Goal: Transaction & Acquisition: Subscribe to service/newsletter

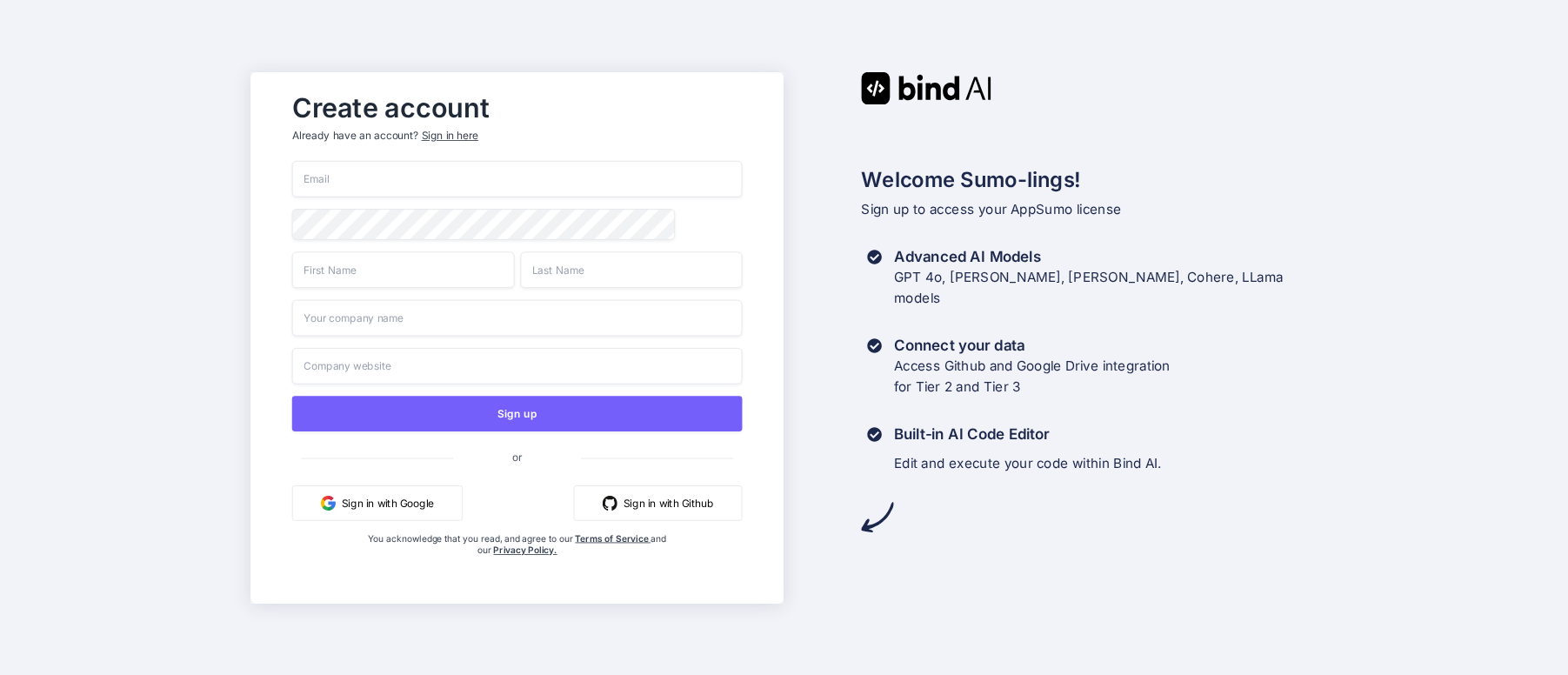
click at [429, 188] on input "email" at bounding box center [518, 178] width 451 height 36
type input "c"
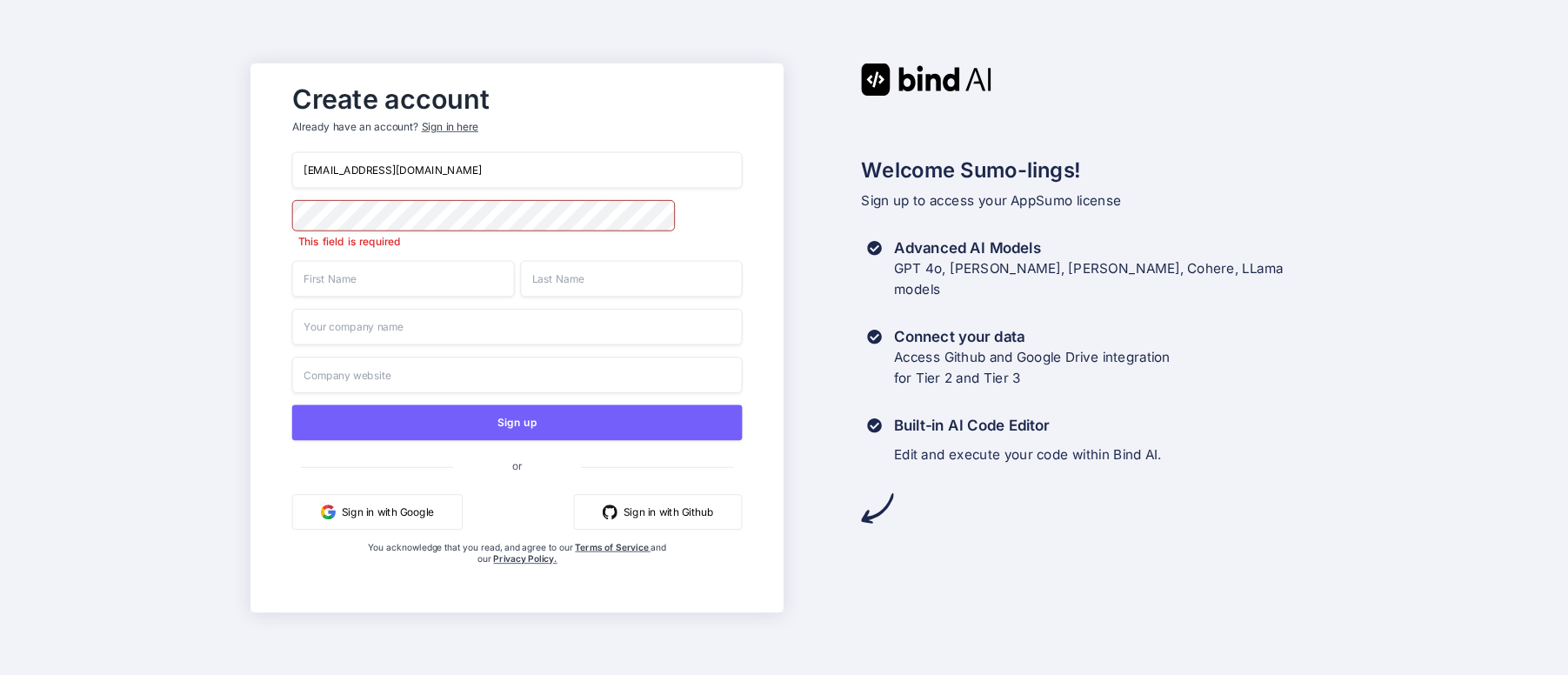
drag, startPoint x: 464, startPoint y: 178, endPoint x: 43, endPoint y: 165, distance: 421.2
click at [43, 165] on div "Create account Already have an account? Sign in here cdls.cp@gmail.com This fie…" at bounding box center [784, 338] width 1568 height 675
type input "carlo.dl.santos@gmail.com"
click at [505, 167] on input "carlo.dl.santos@gmail.com" at bounding box center [518, 169] width 451 height 36
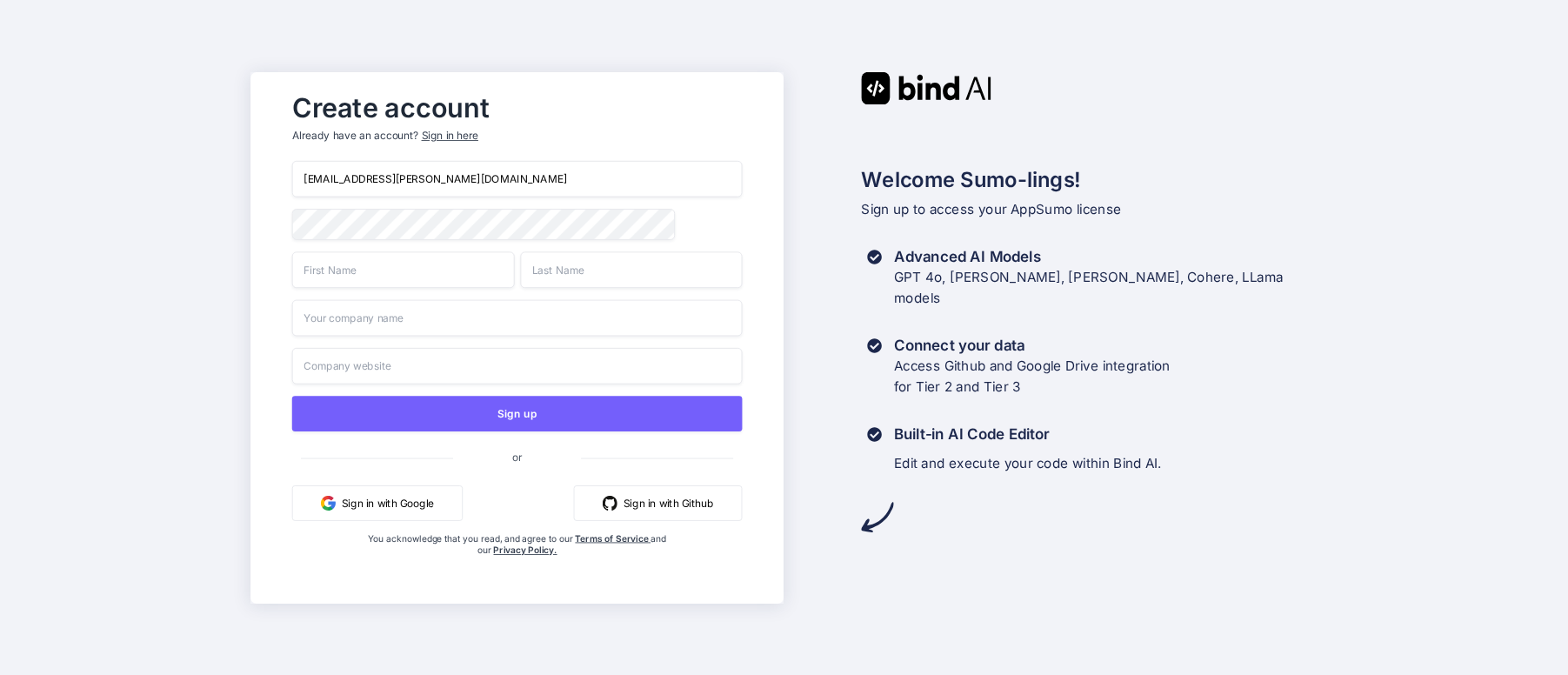
click at [196, 250] on div "Create account Already have an account? Sign in here carlo.dl.santos@gmail.com …" at bounding box center [784, 338] width 1568 height 675
click at [401, 267] on input "text" at bounding box center [404, 269] width 223 height 36
type input "Carlo"
type input "de los Santos"
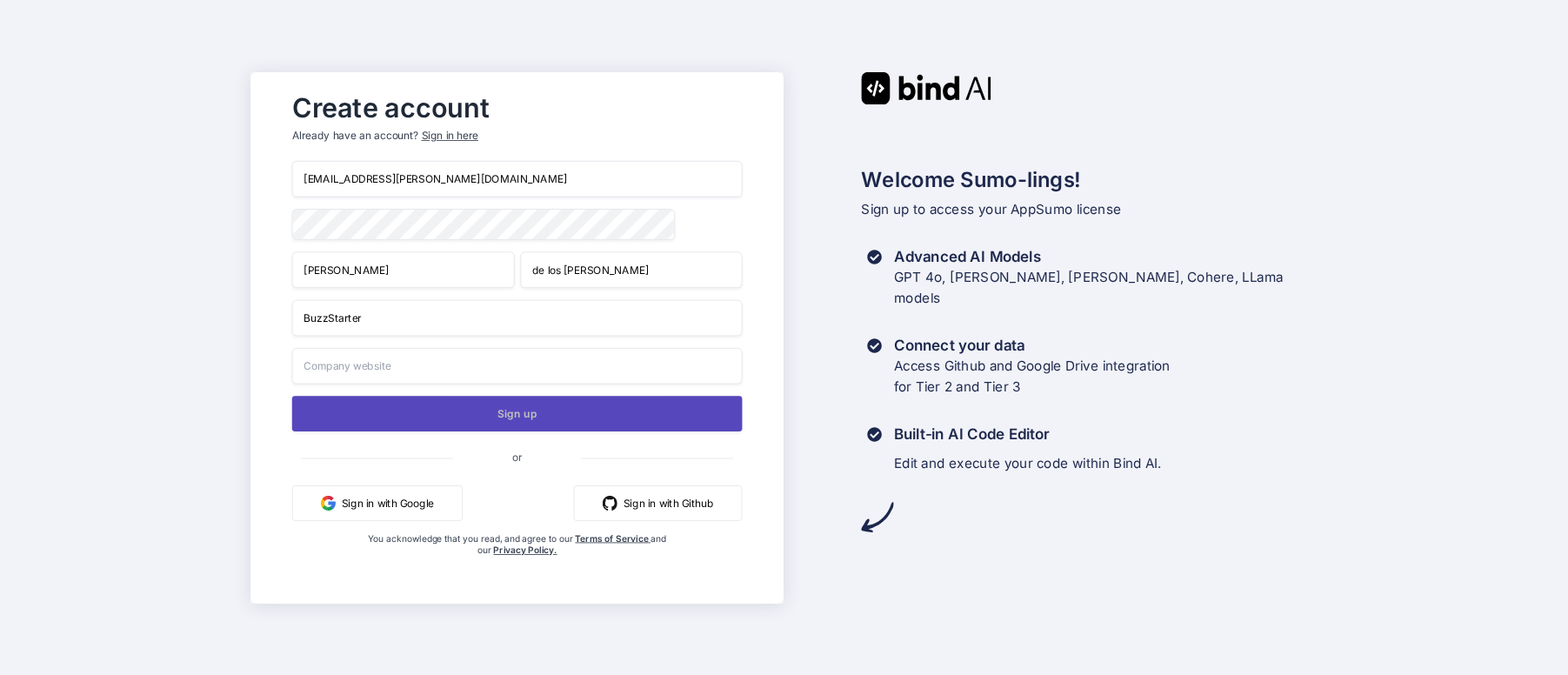
type input "BuzzStarter"
click at [484, 418] on button "Sign up" at bounding box center [518, 413] width 451 height 35
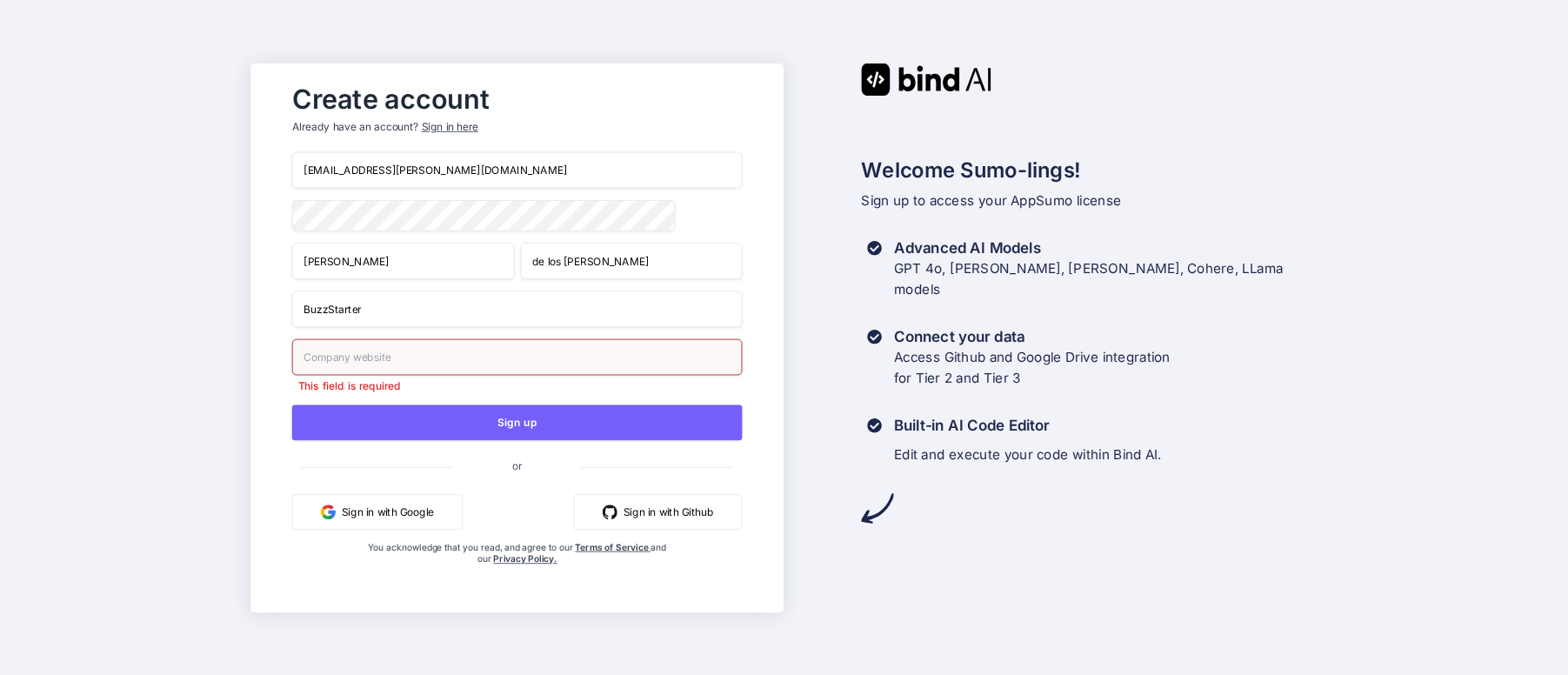
click at [508, 349] on input "text" at bounding box center [518, 356] width 451 height 36
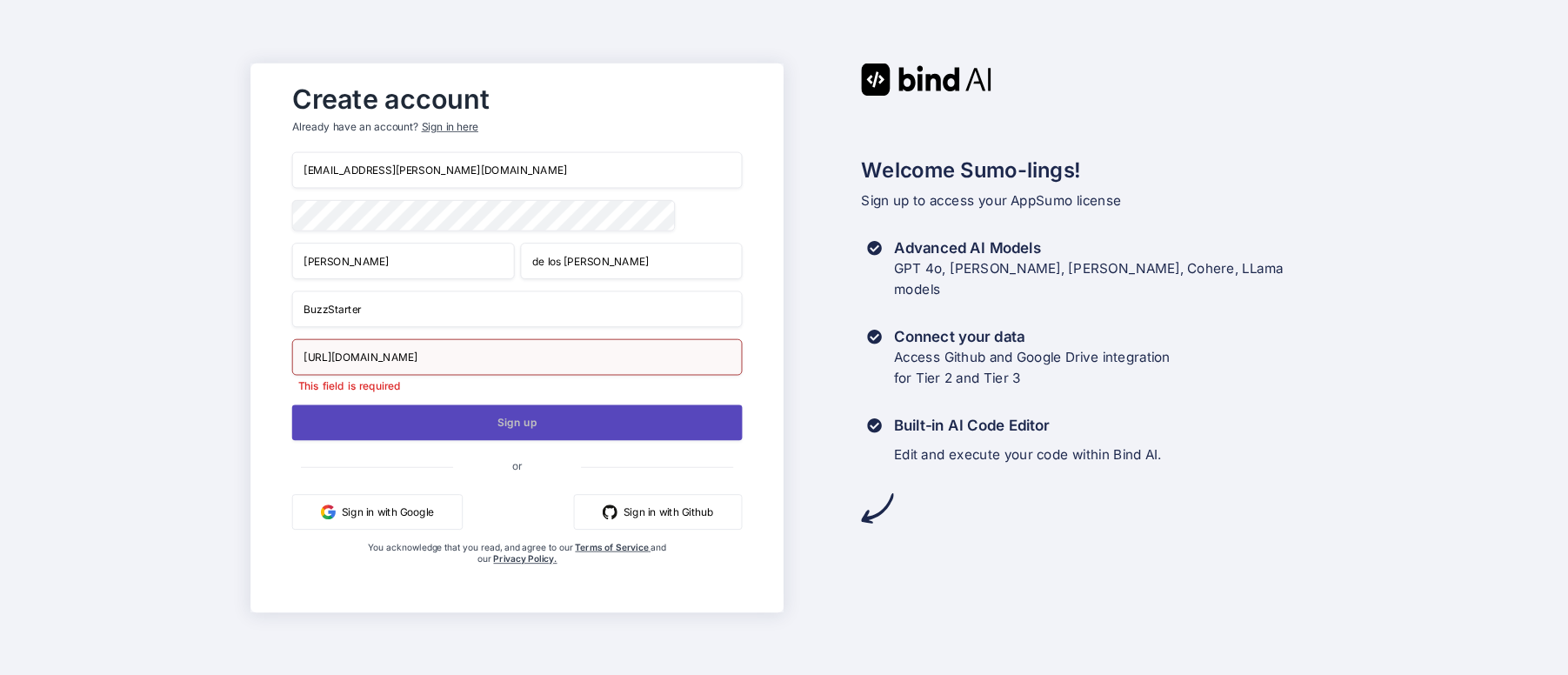
type input "https://buzzstarter.co"
click at [529, 425] on button "Sign up" at bounding box center [518, 422] width 451 height 35
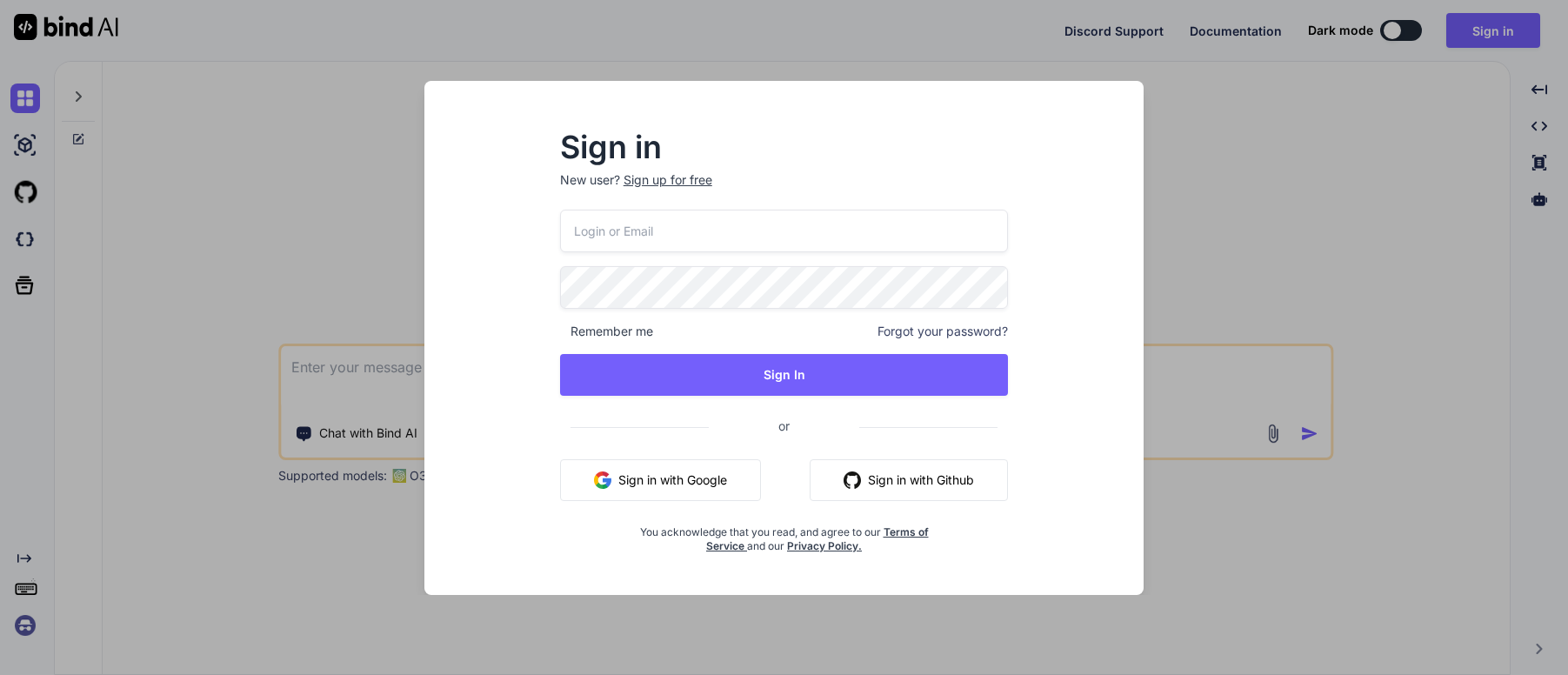
click at [722, 213] on input "email" at bounding box center [784, 231] width 449 height 42
type input "carlo.dl.santos@gmail.com"
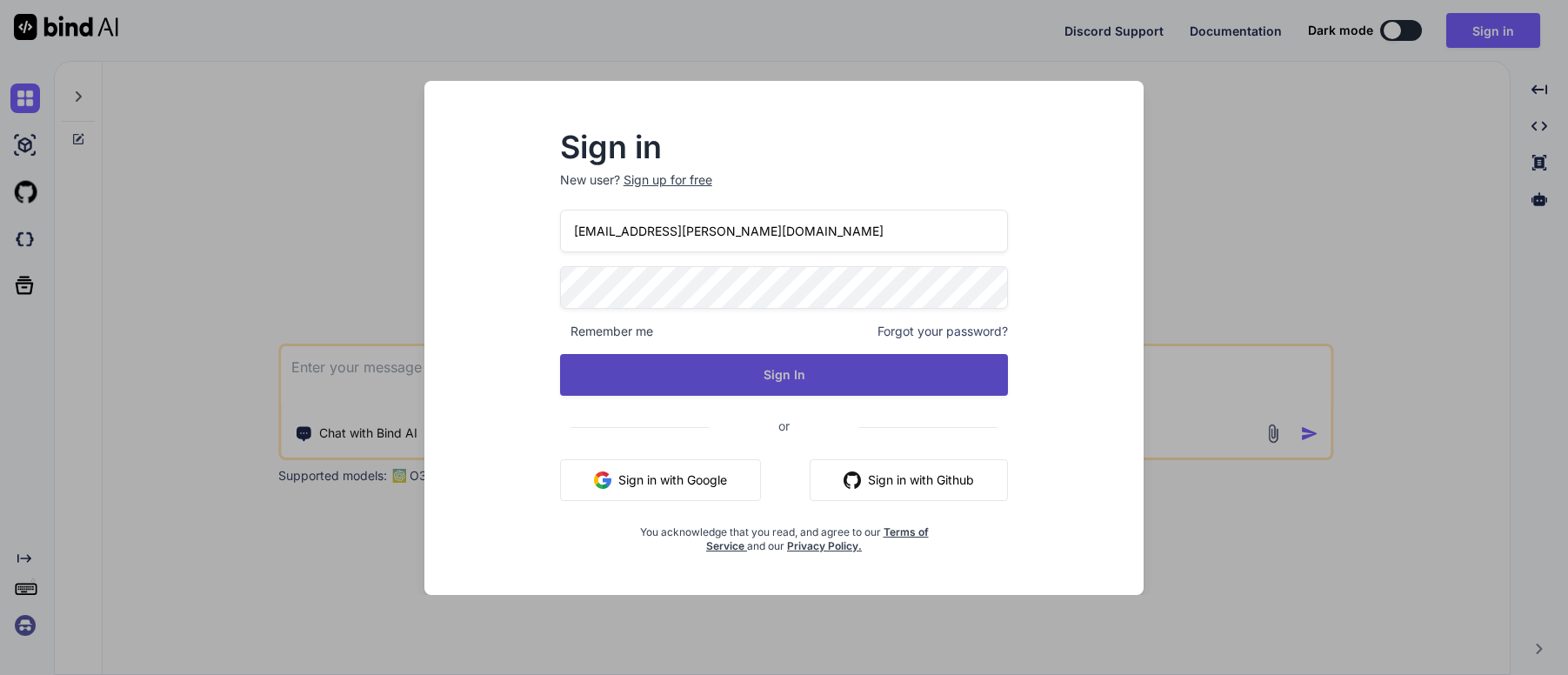
click at [849, 370] on button "Sign In" at bounding box center [784, 375] width 449 height 42
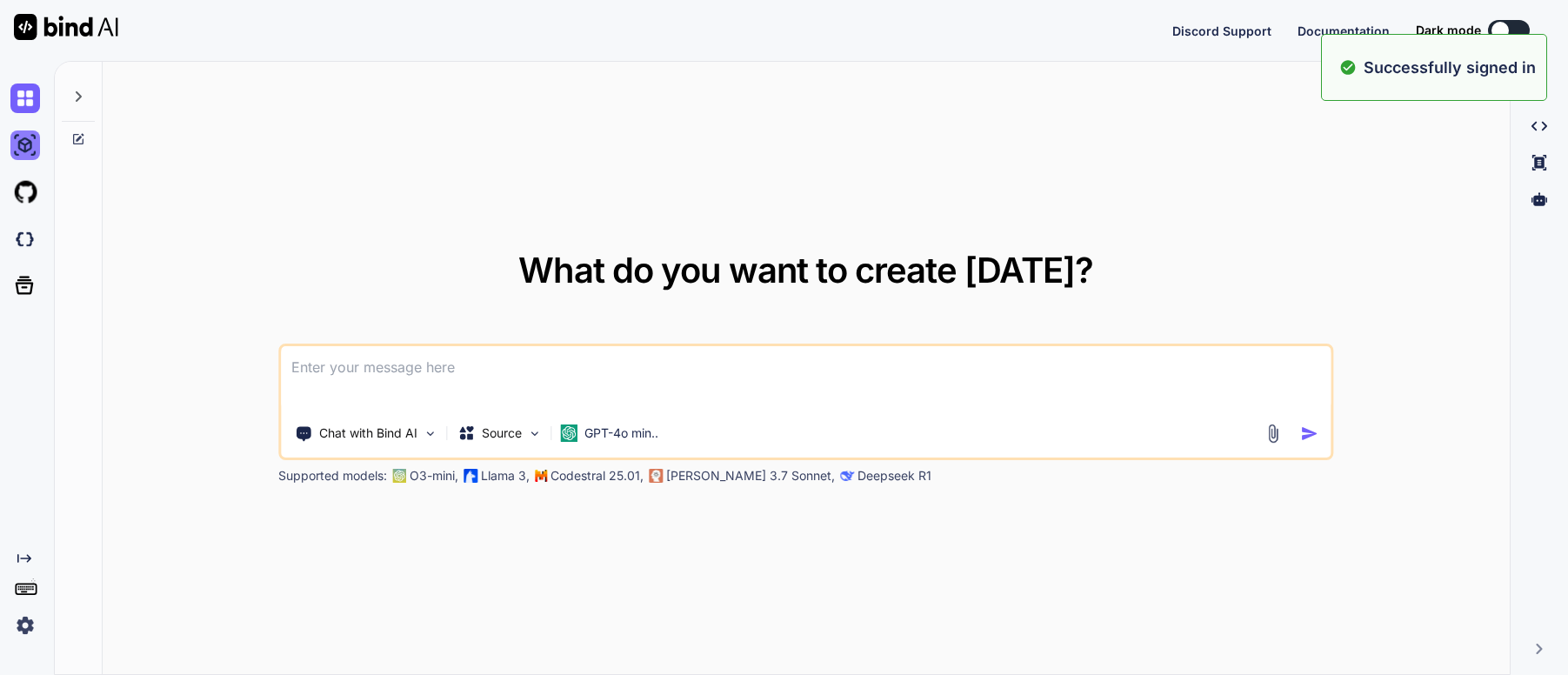
click at [32, 147] on img at bounding box center [25, 145] width 29 height 29
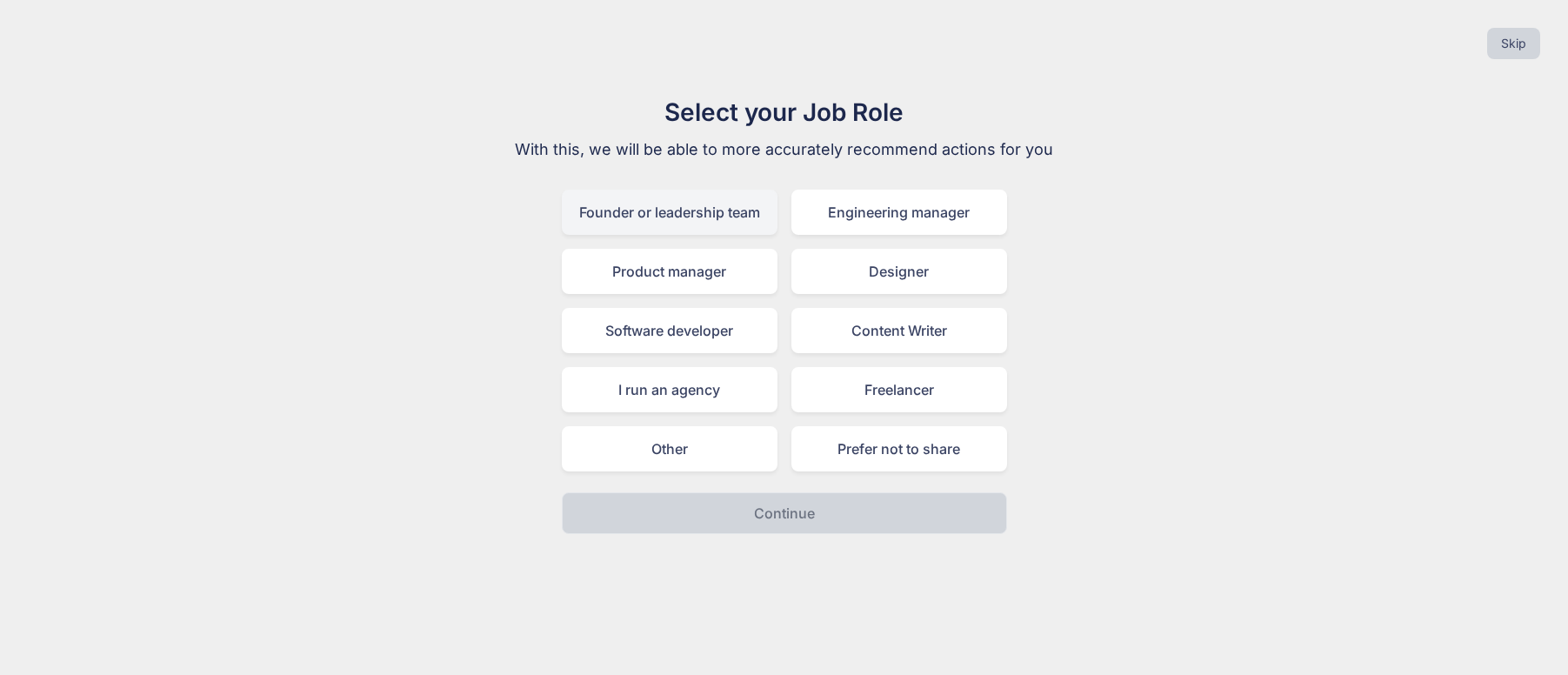
click at [742, 224] on div "Founder or leadership team" at bounding box center [670, 212] width 216 height 45
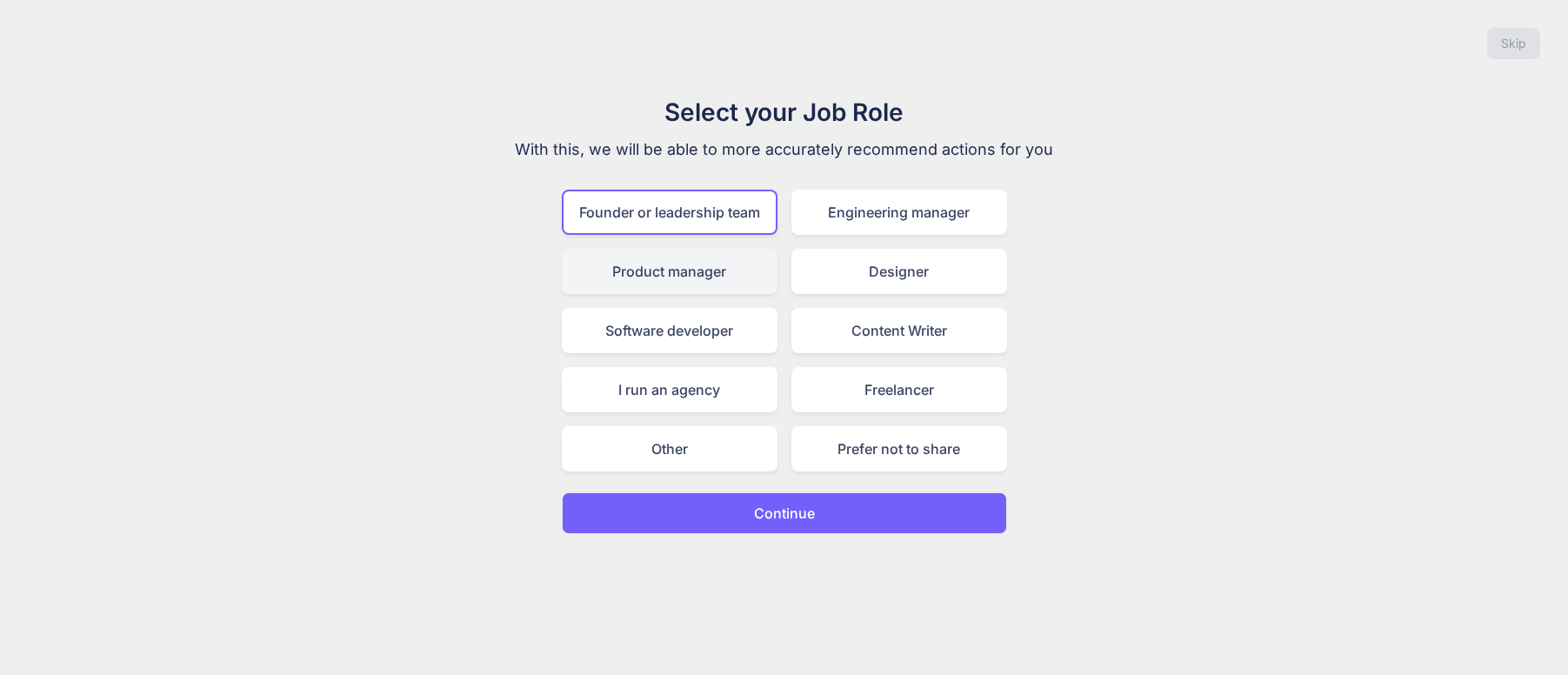
click at [739, 279] on div "Product manager" at bounding box center [670, 270] width 216 height 45
click at [676, 216] on div "Founder or leadership team" at bounding box center [670, 212] width 216 height 45
click at [801, 520] on p "Continue" at bounding box center [784, 513] width 61 height 21
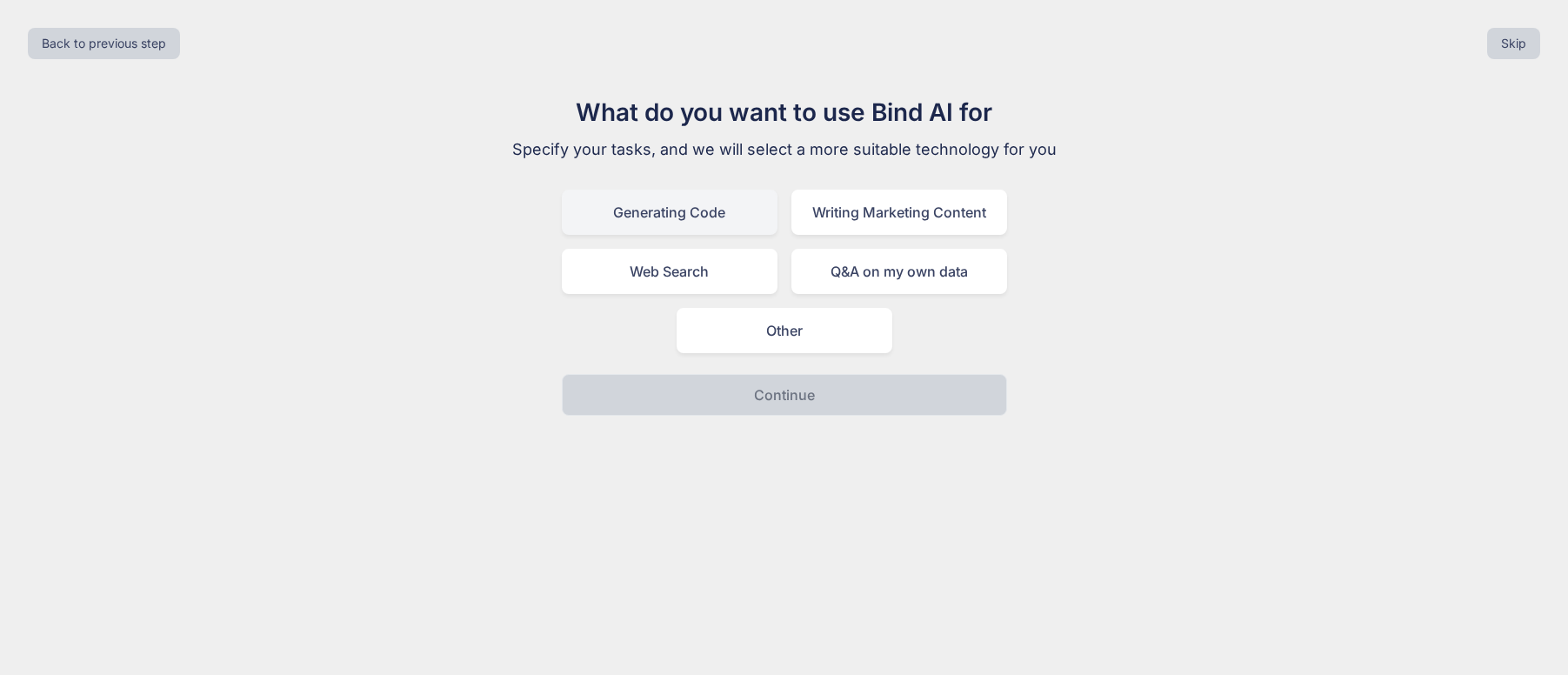
click at [706, 217] on div "Generating Code" at bounding box center [670, 212] width 216 height 45
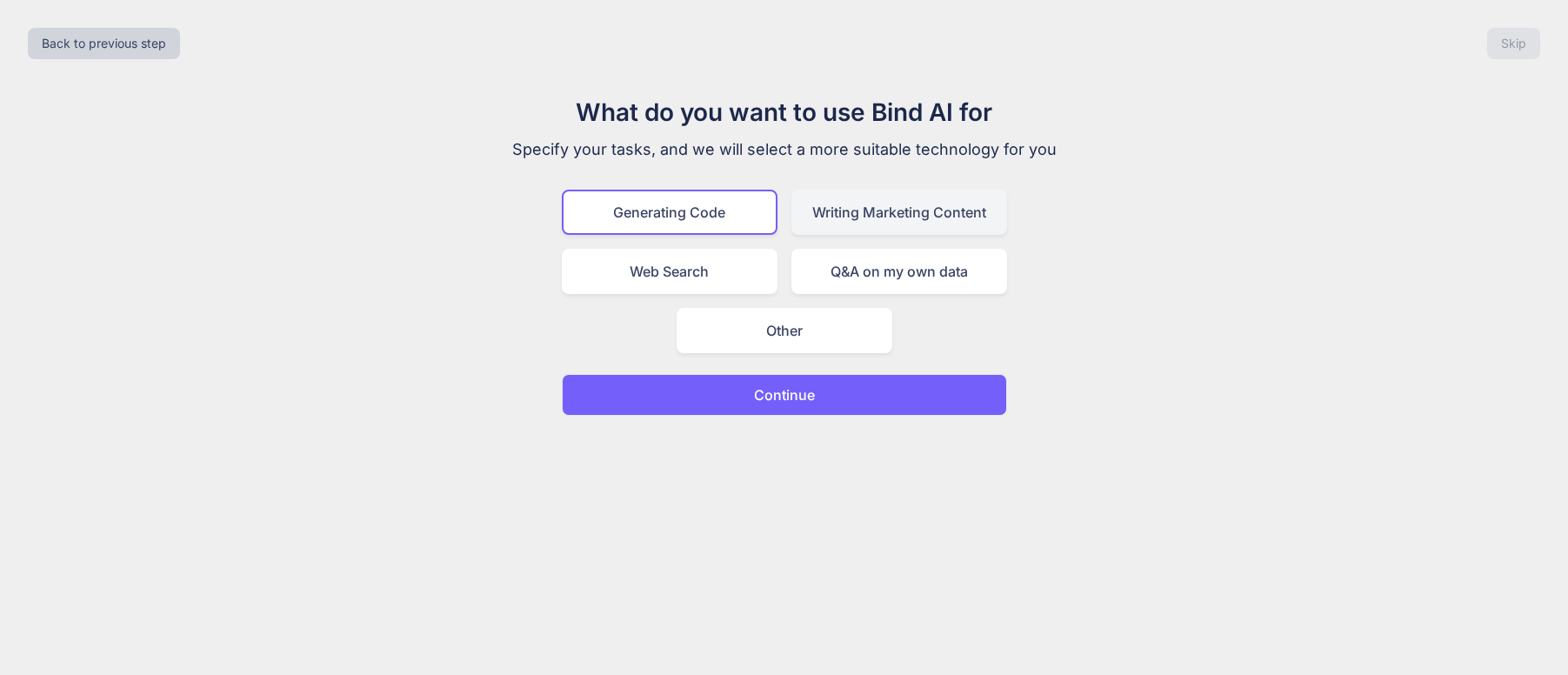
click at [889, 219] on div "Writing Marketing Content" at bounding box center [899, 212] width 216 height 45
click at [693, 211] on div "Generating Code" at bounding box center [670, 212] width 216 height 45
click at [815, 325] on div "Other" at bounding box center [784, 330] width 216 height 45
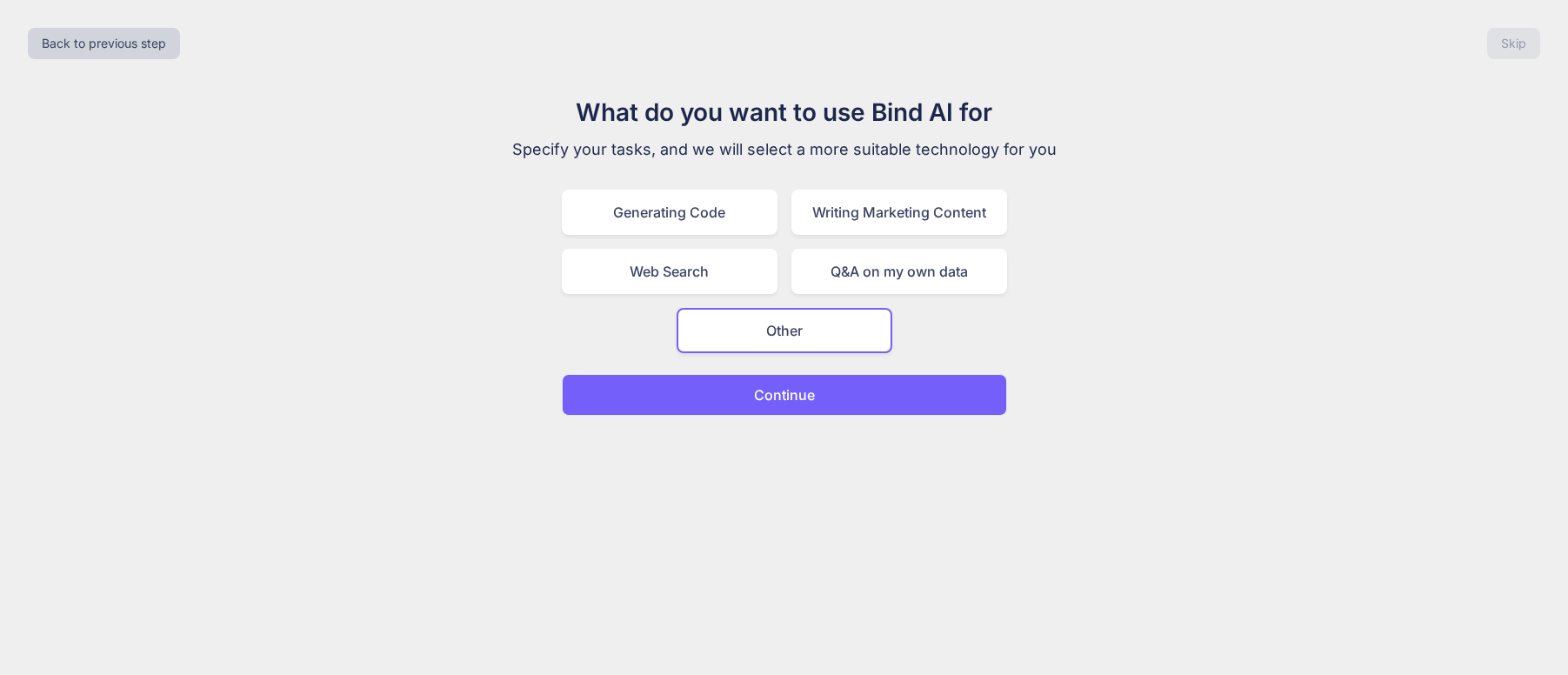
click at [785, 400] on p "Continue" at bounding box center [784, 395] width 61 height 21
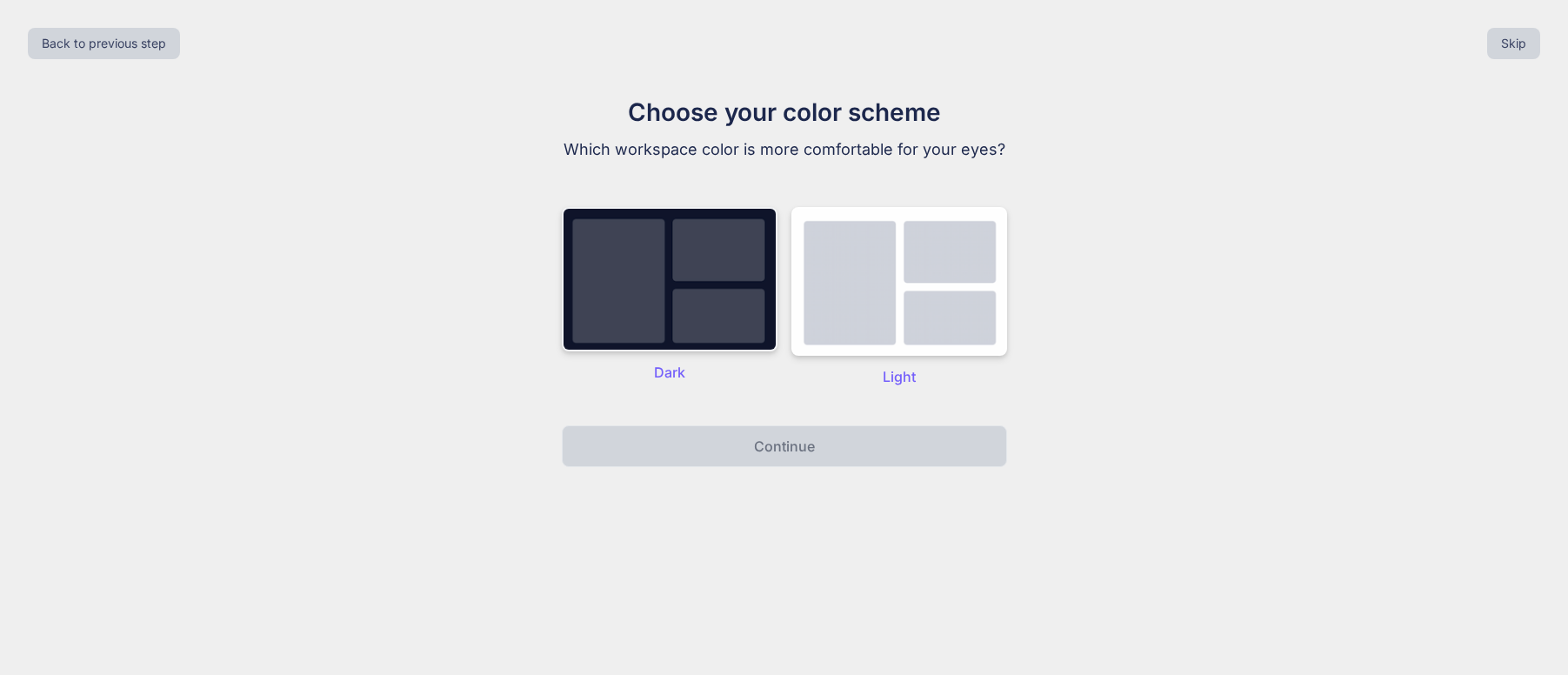
click at [708, 314] on img at bounding box center [670, 278] width 216 height 144
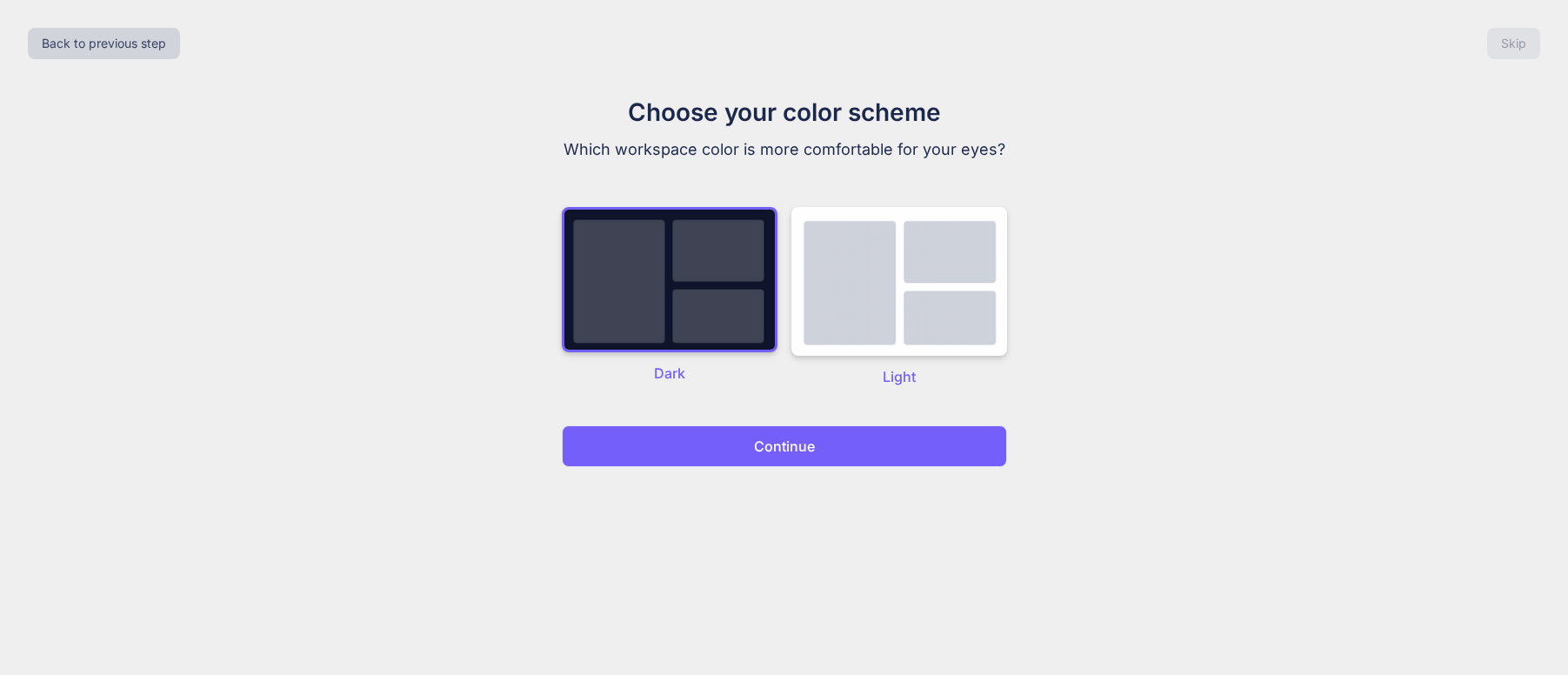
click at [776, 453] on p "Continue" at bounding box center [784, 446] width 61 height 21
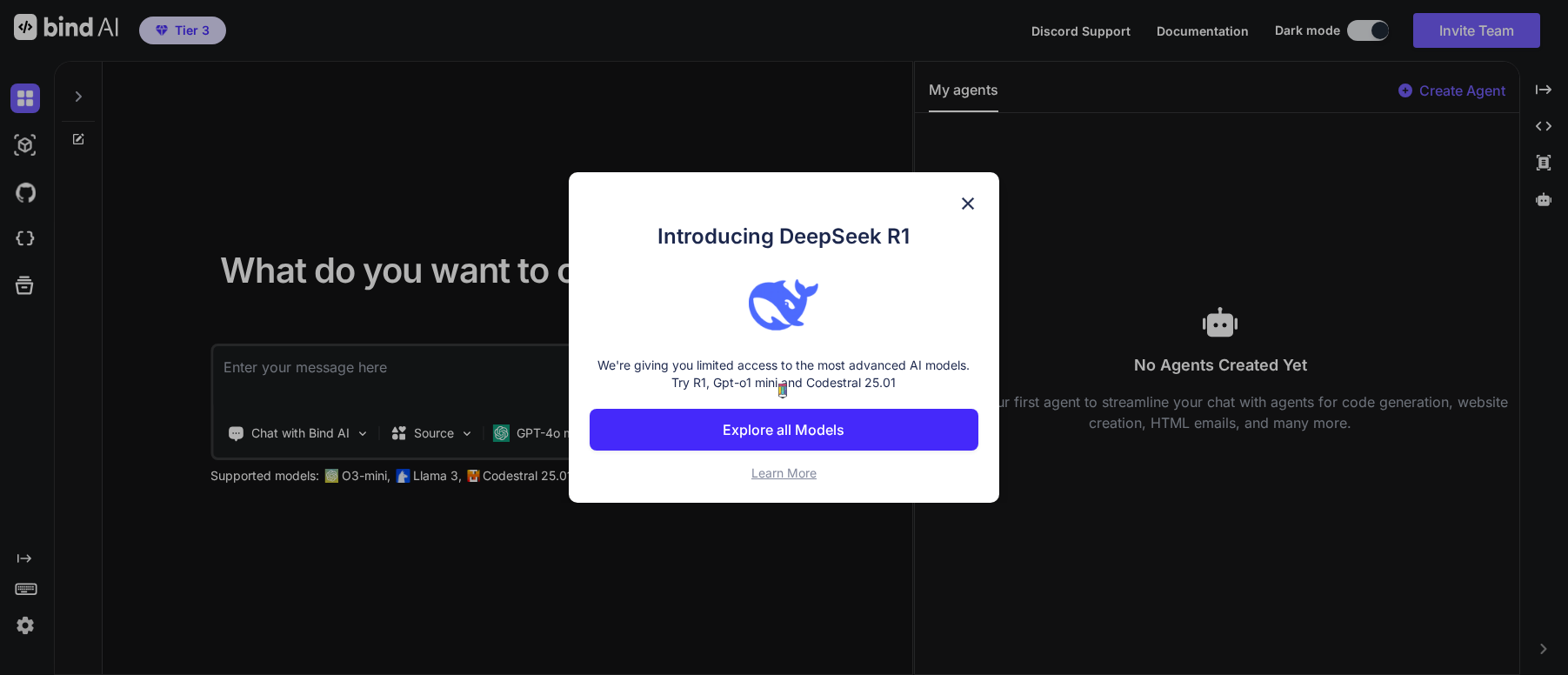
click at [864, 424] on button "Explore all Models" at bounding box center [784, 429] width 390 height 42
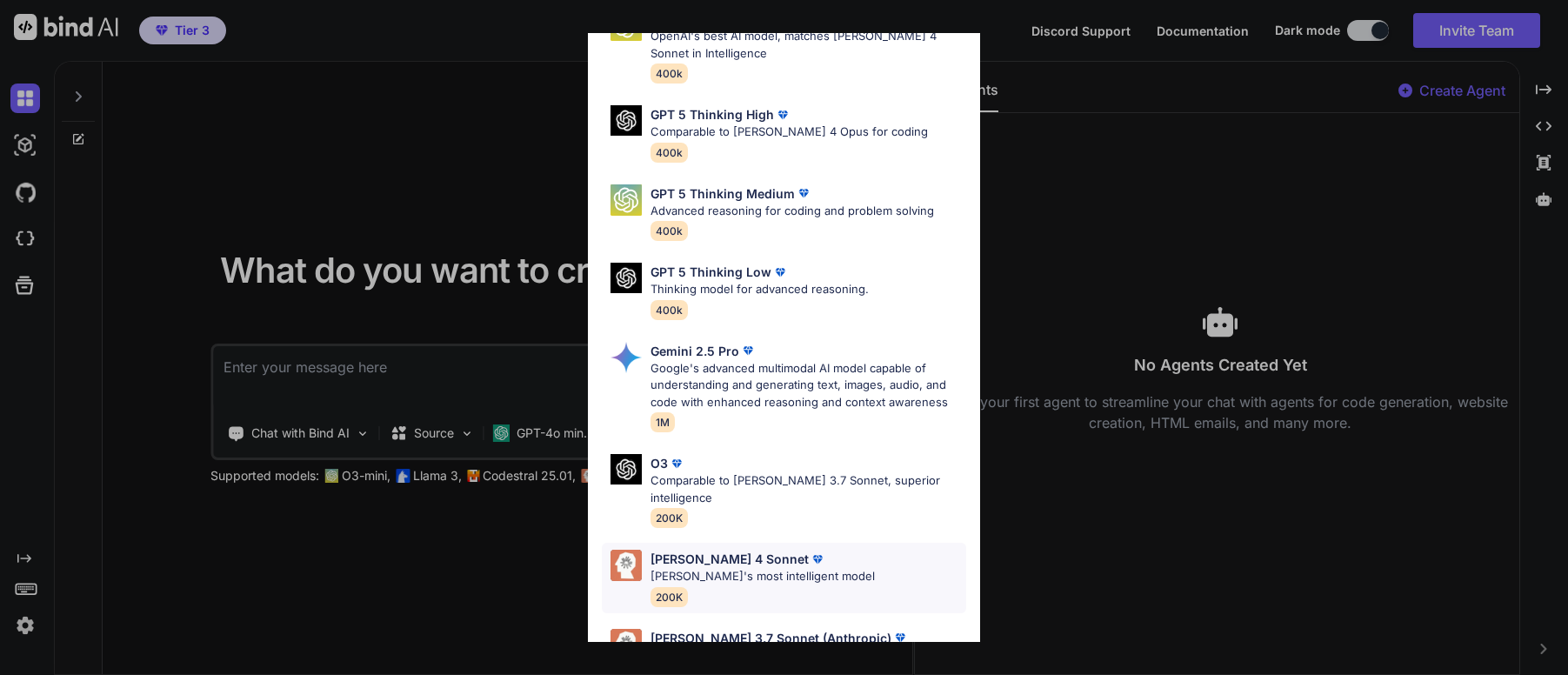
scroll to position [522, 0]
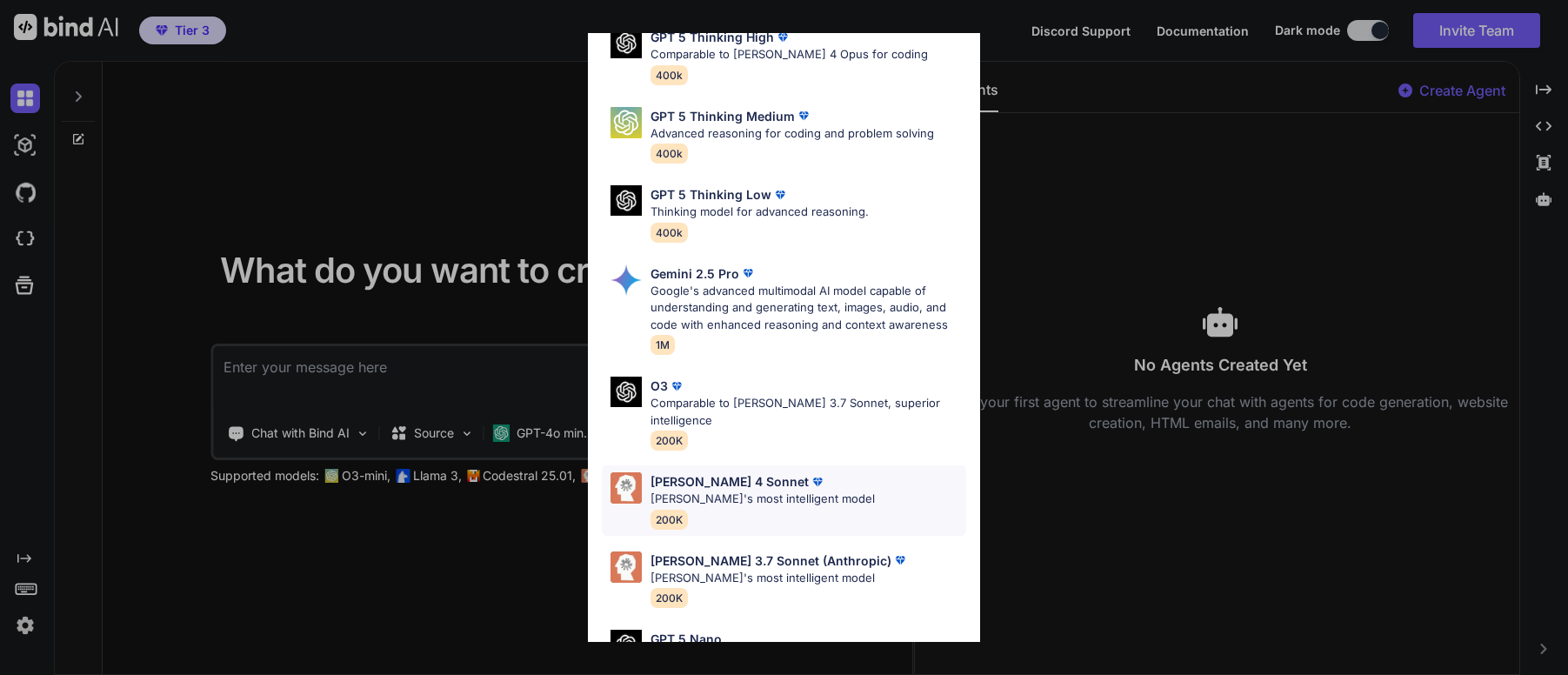
click at [761, 490] on p "Claude's most intelligent model" at bounding box center [762, 499] width 224 height 18
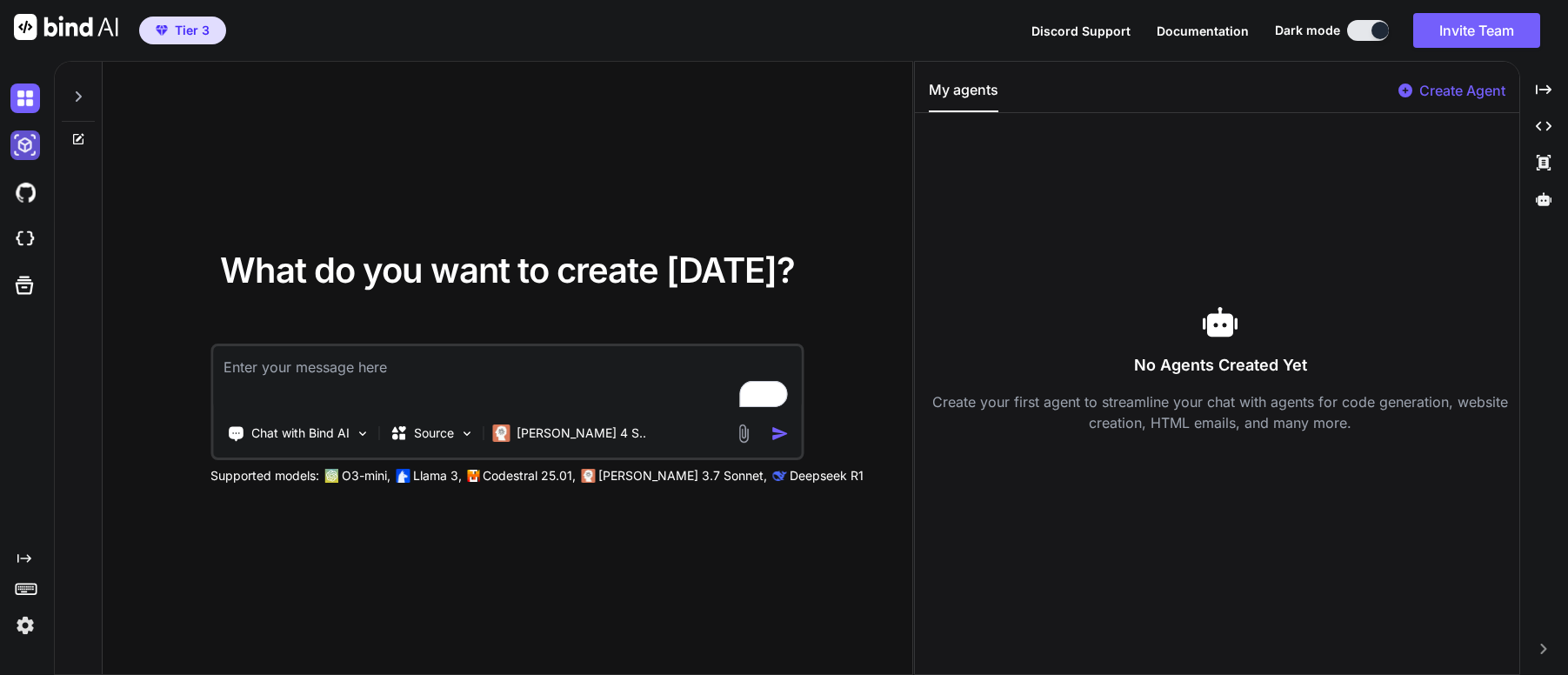
click at [36, 152] on img at bounding box center [25, 145] width 29 height 29
click at [33, 200] on img at bounding box center [25, 192] width 29 height 29
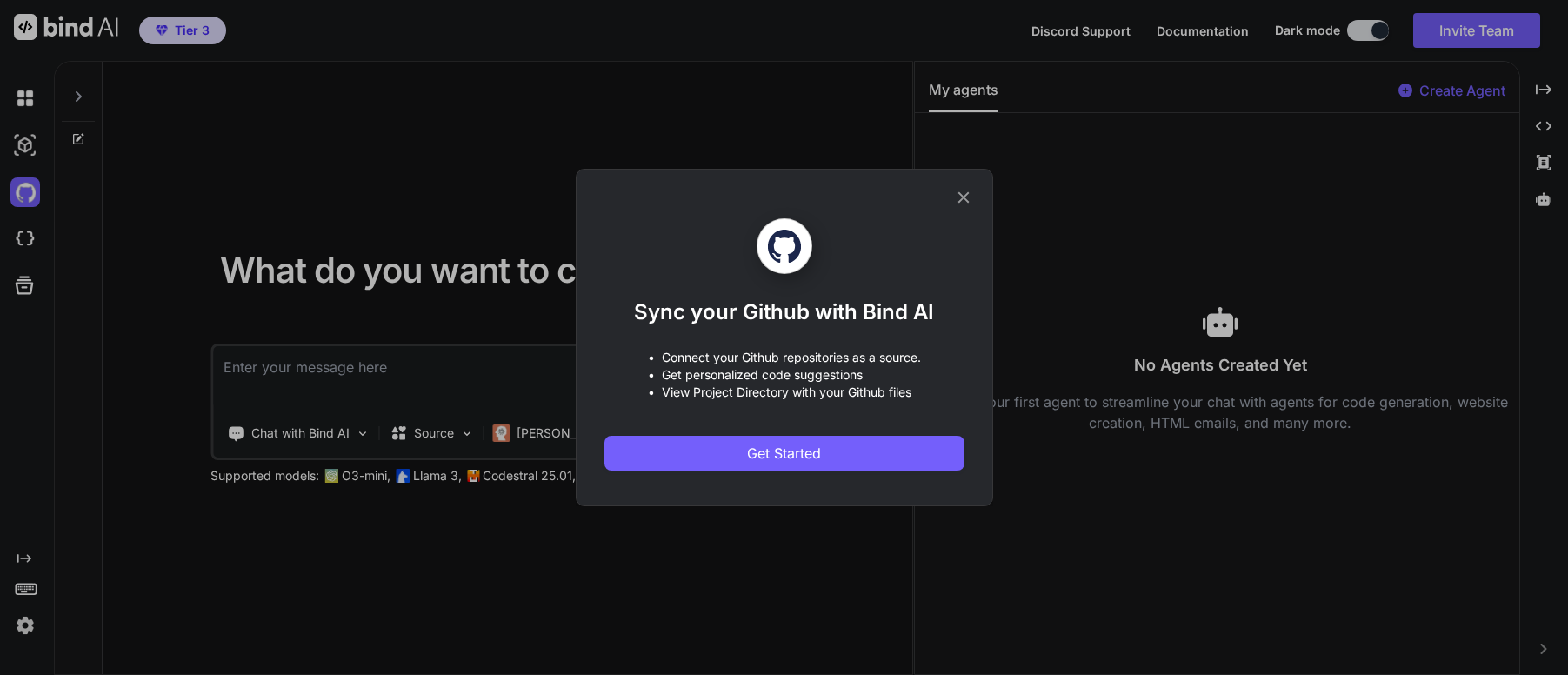
click at [962, 199] on icon at bounding box center [963, 198] width 11 height 11
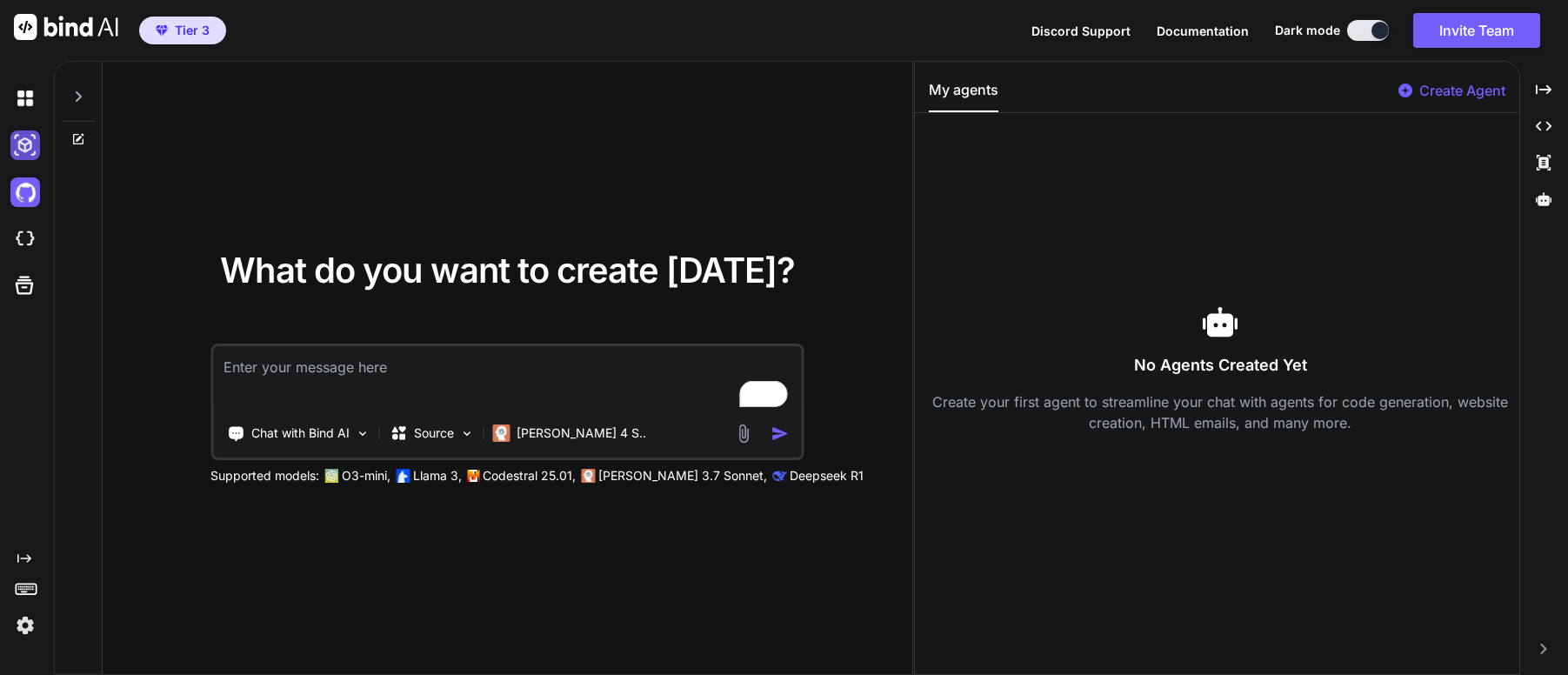
click at [23, 146] on img at bounding box center [25, 145] width 29 height 29
click at [23, 105] on img at bounding box center [25, 97] width 29 height 29
click at [33, 244] on img at bounding box center [25, 239] width 29 height 29
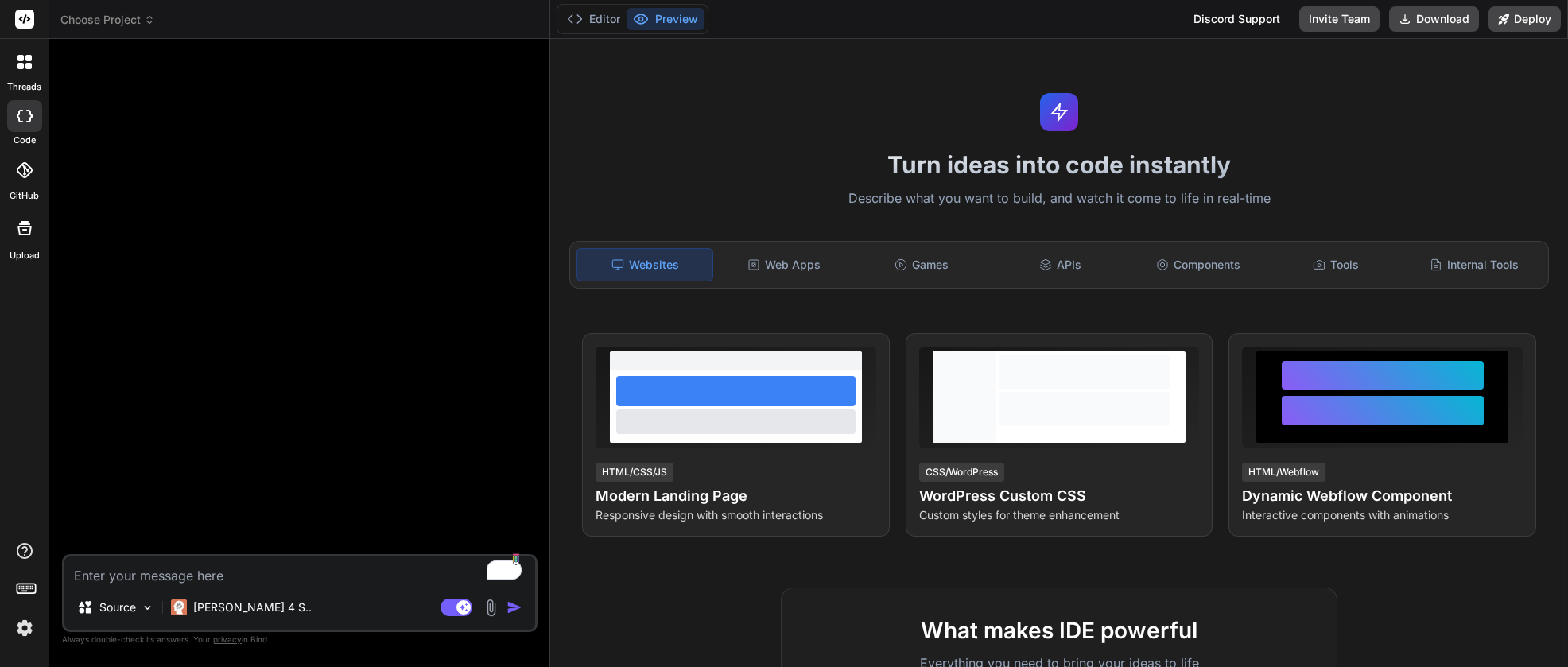
type textarea "x"
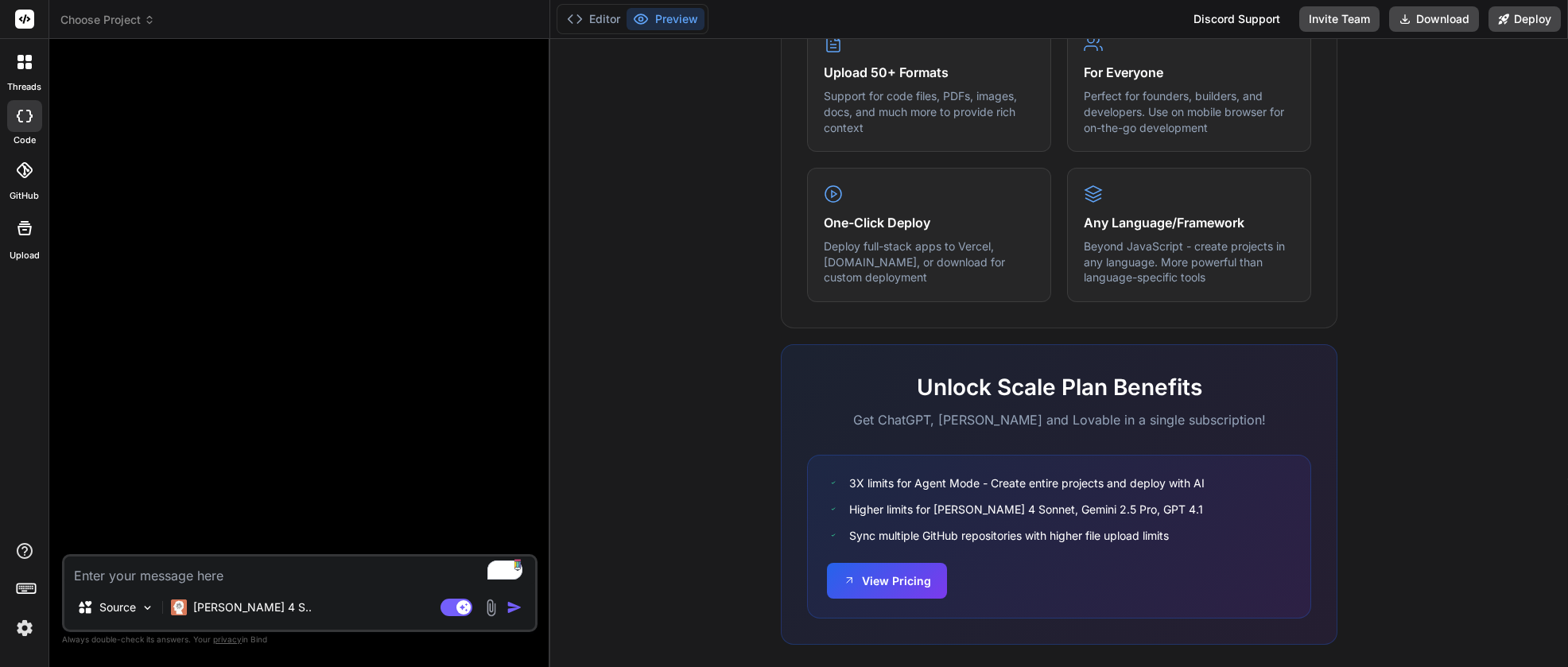
scroll to position [849, 0]
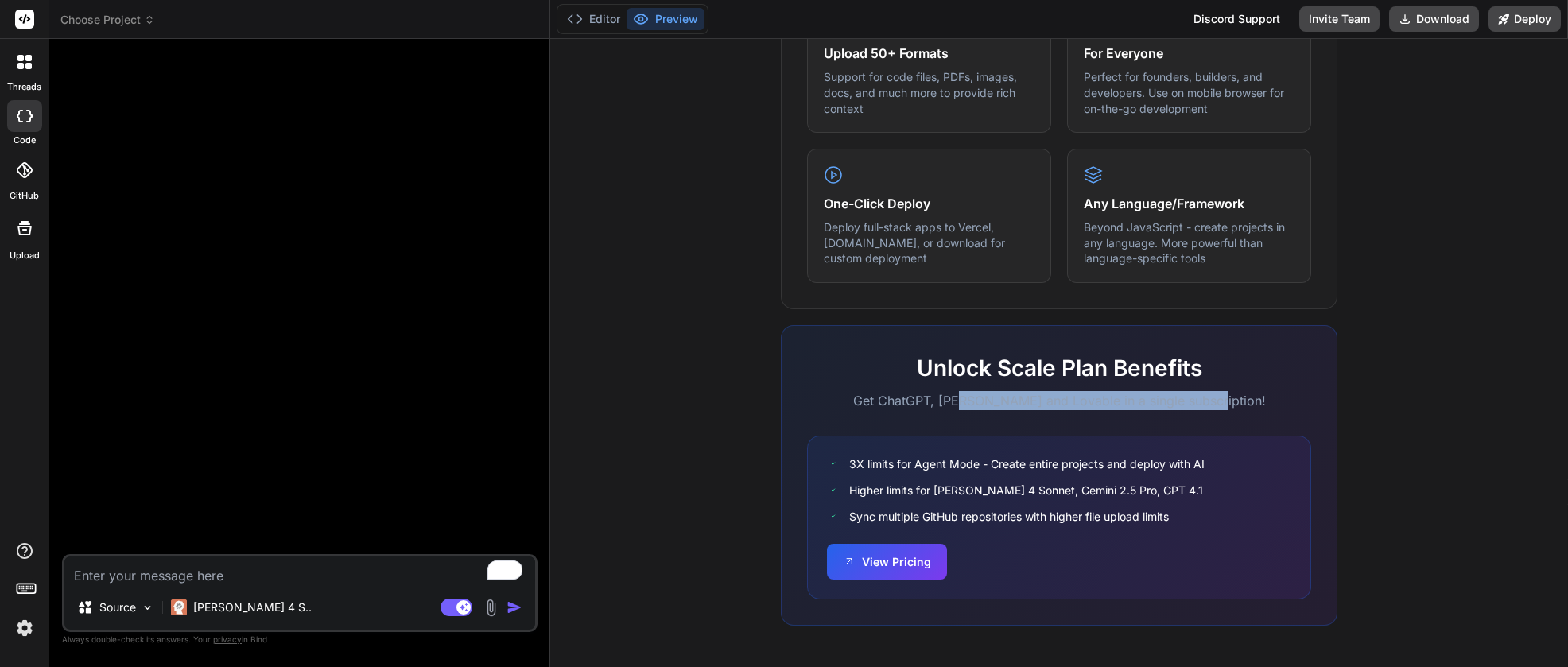
drag, startPoint x: 984, startPoint y: 401, endPoint x: 1243, endPoint y: 403, distance: 259.0
click at [1243, 403] on p "Get ChatGPT, [PERSON_NAME] and Lovable in a single subscription!" at bounding box center [1059, 401] width 504 height 19
click at [1112, 401] on p "Get ChatGPT, [PERSON_NAME] and Lovable in a single subscription!" at bounding box center [1059, 401] width 504 height 19
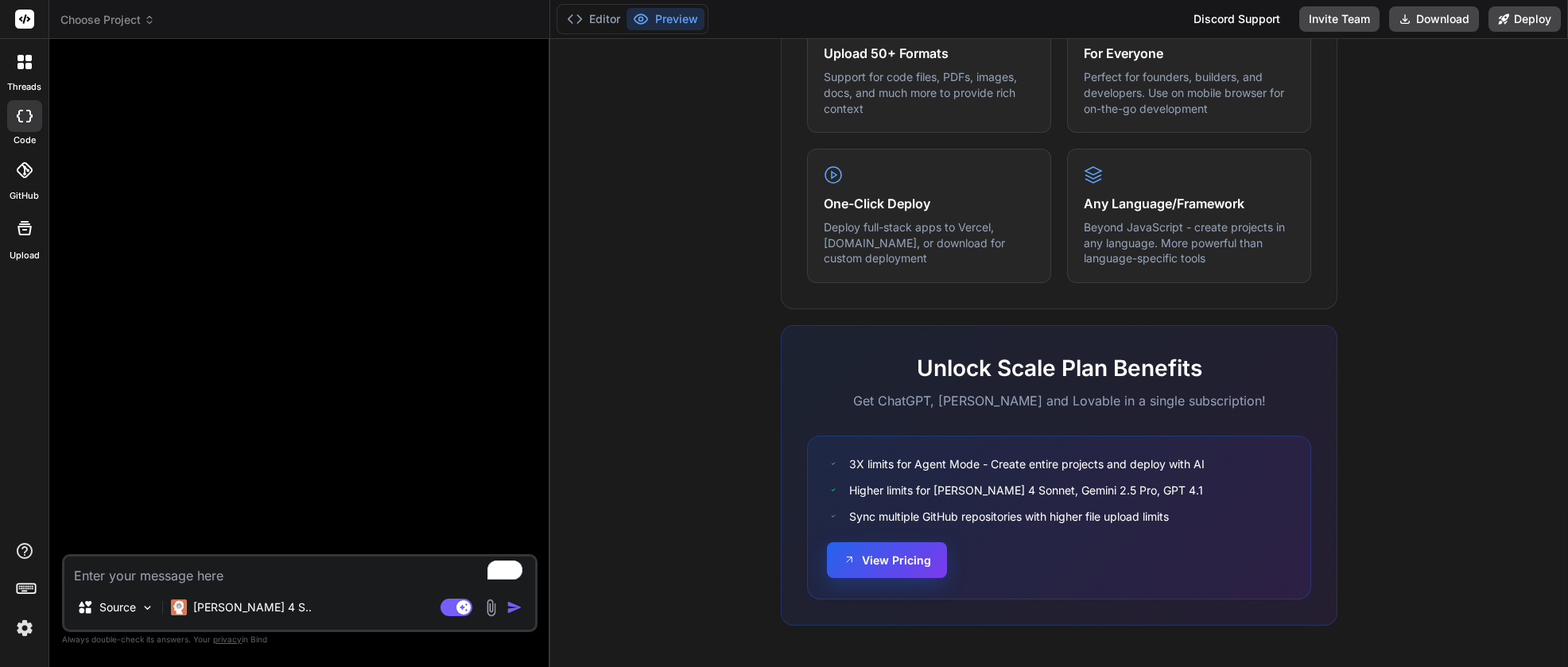
click at [906, 569] on button "View Pricing" at bounding box center [887, 560] width 120 height 36
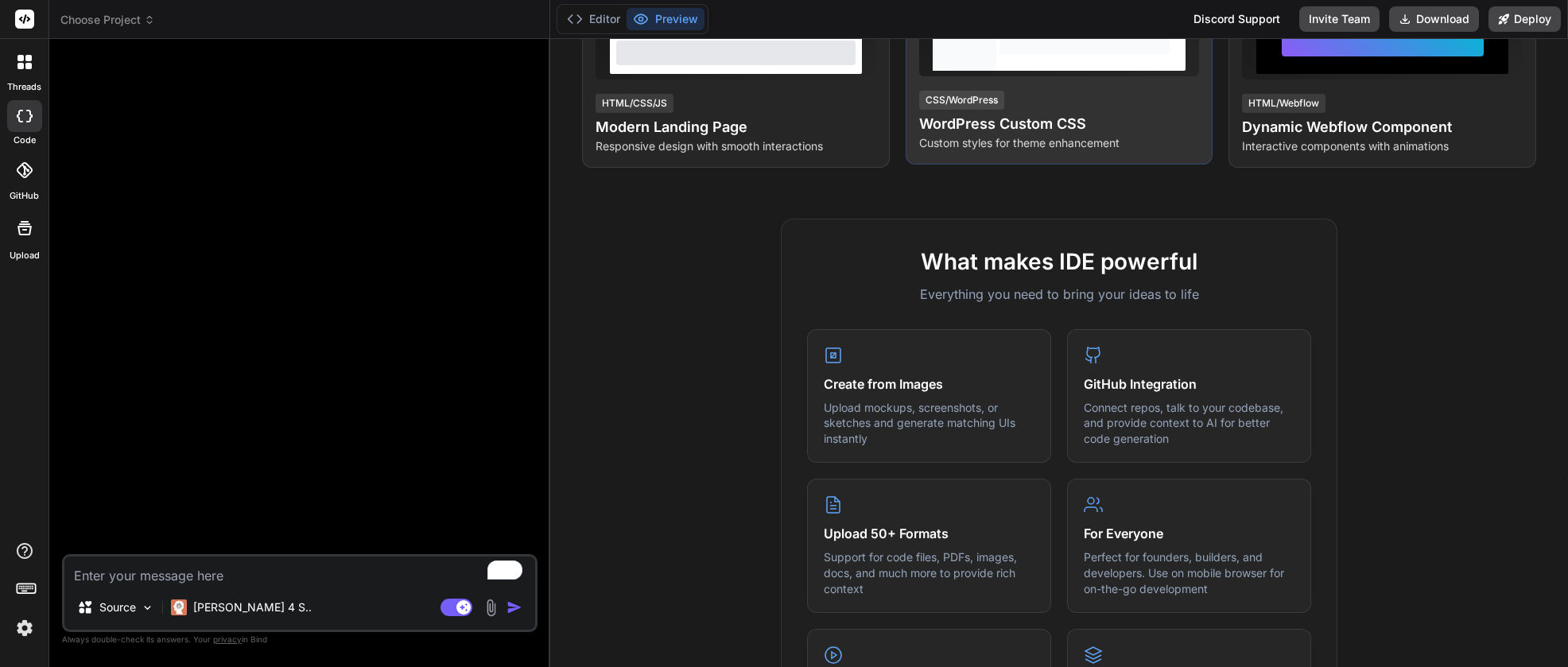
scroll to position [54, 0]
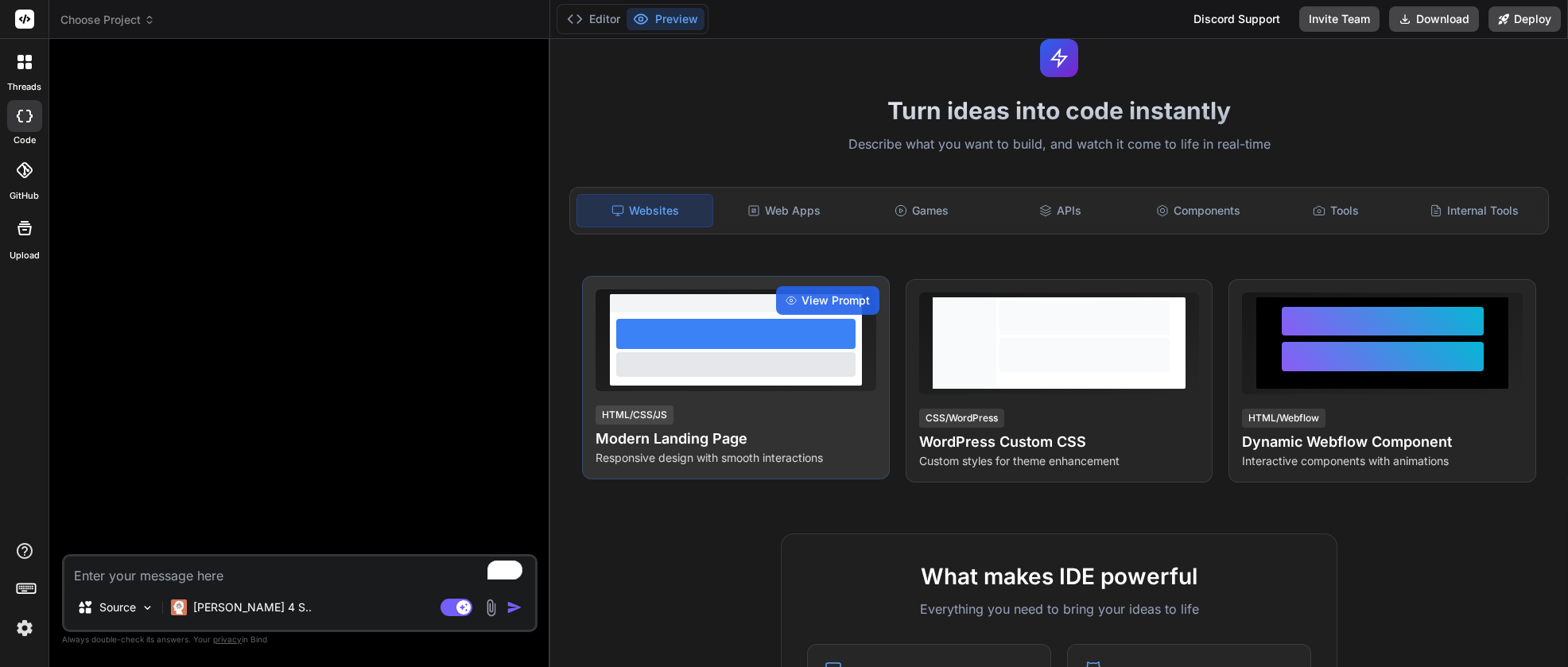
click at [792, 379] on div at bounding box center [736, 349] width 252 height 73
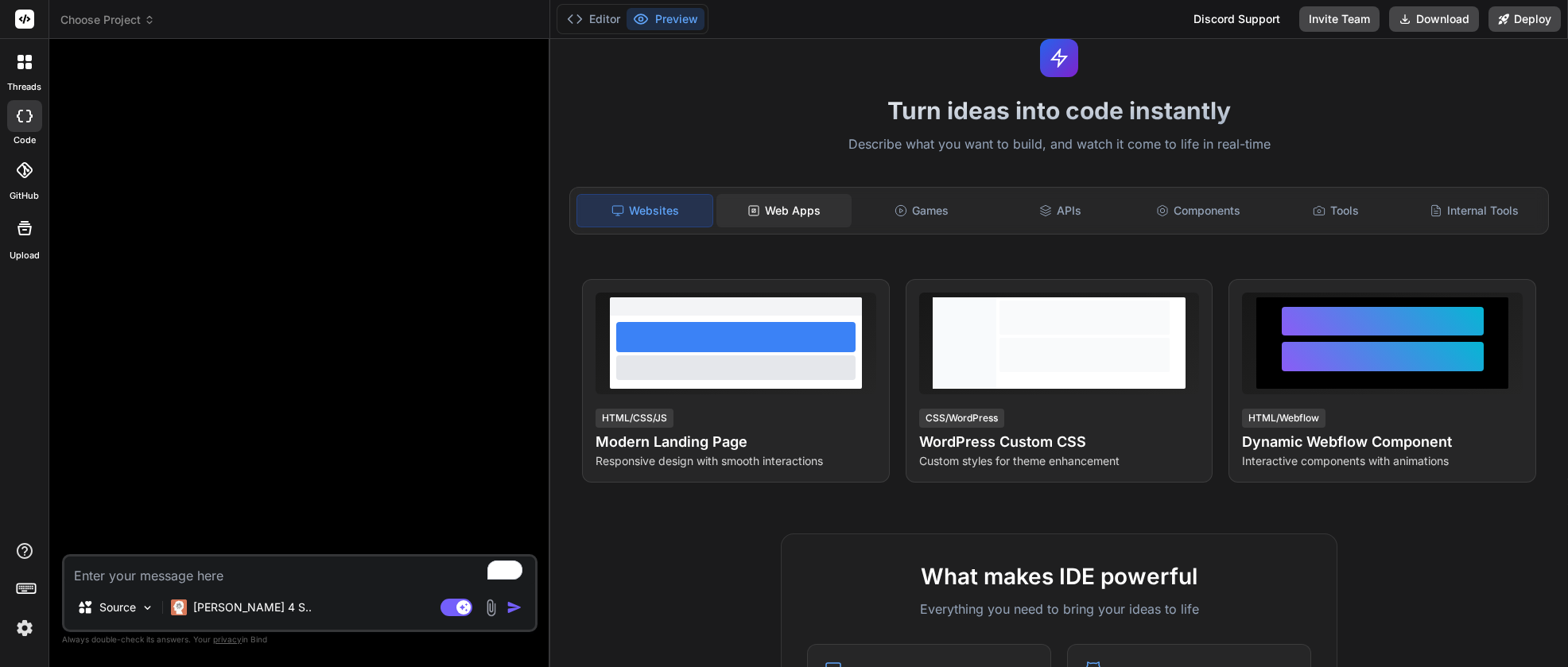
click at [793, 213] on div "Web Apps" at bounding box center [784, 210] width 135 height 33
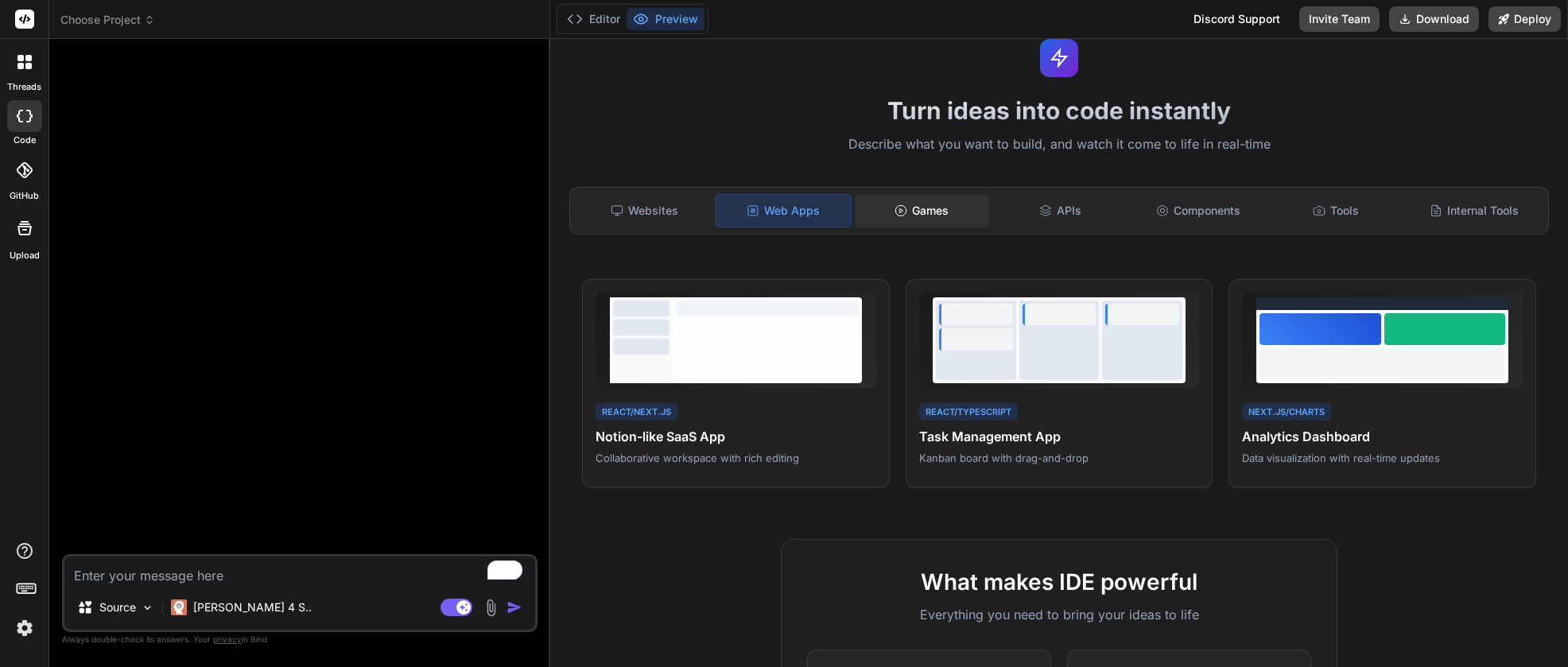
click at [923, 224] on div "Games" at bounding box center [922, 210] width 135 height 33
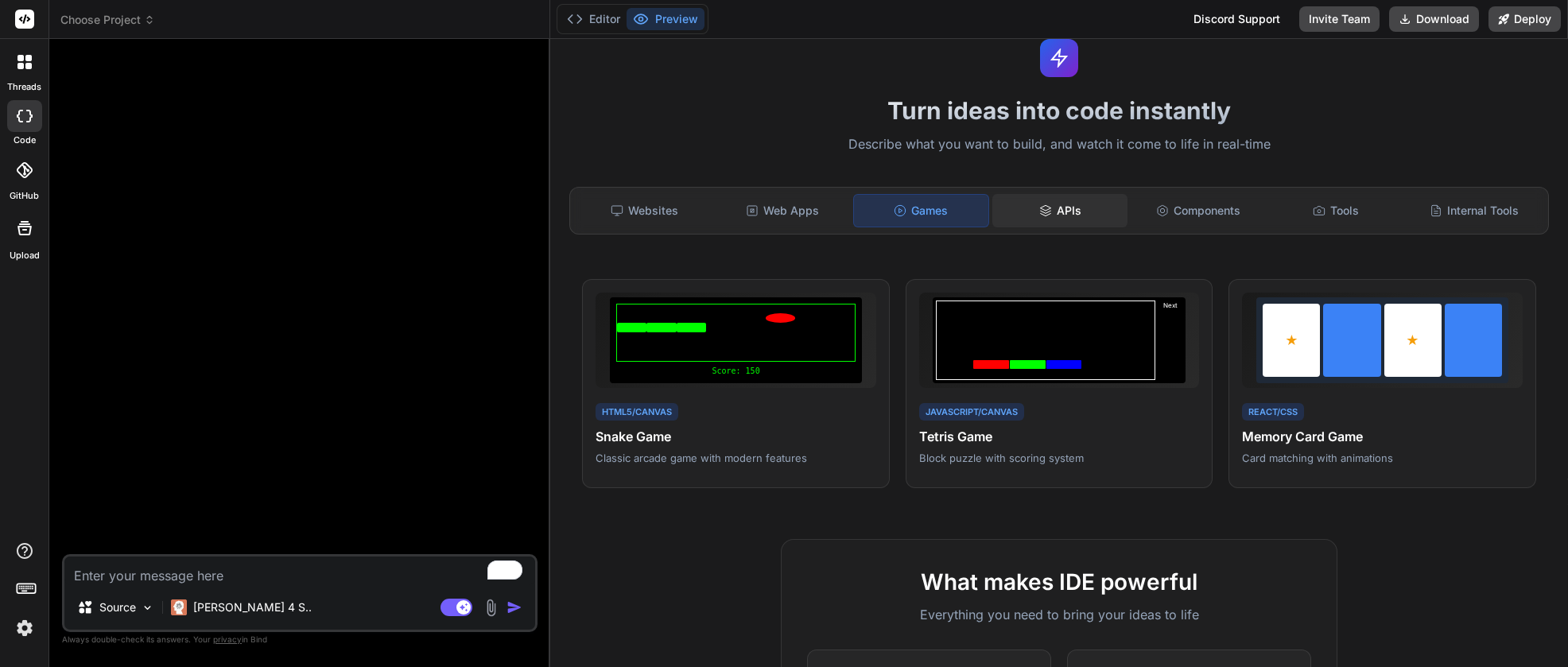
click at [1069, 202] on div "APIs" at bounding box center [1059, 210] width 135 height 33
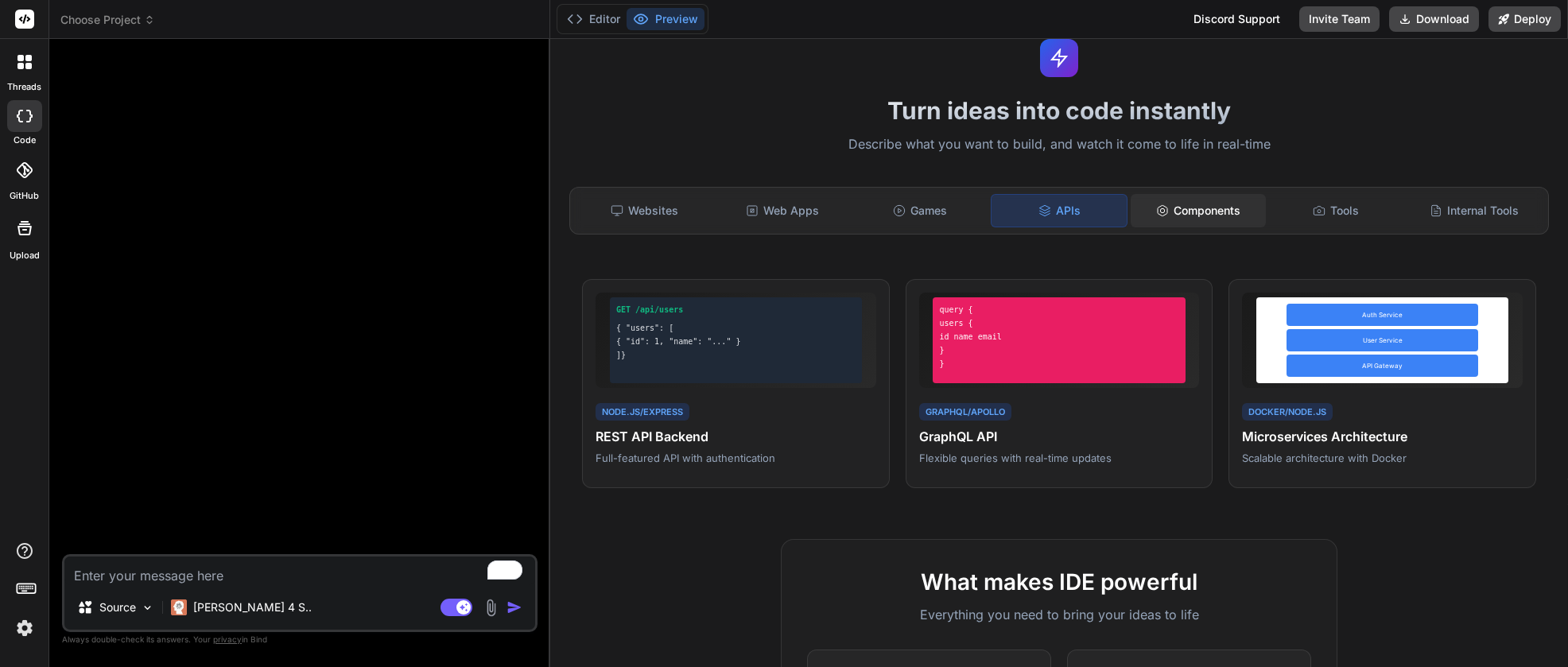
click at [1205, 224] on div "Components" at bounding box center [1198, 210] width 135 height 33
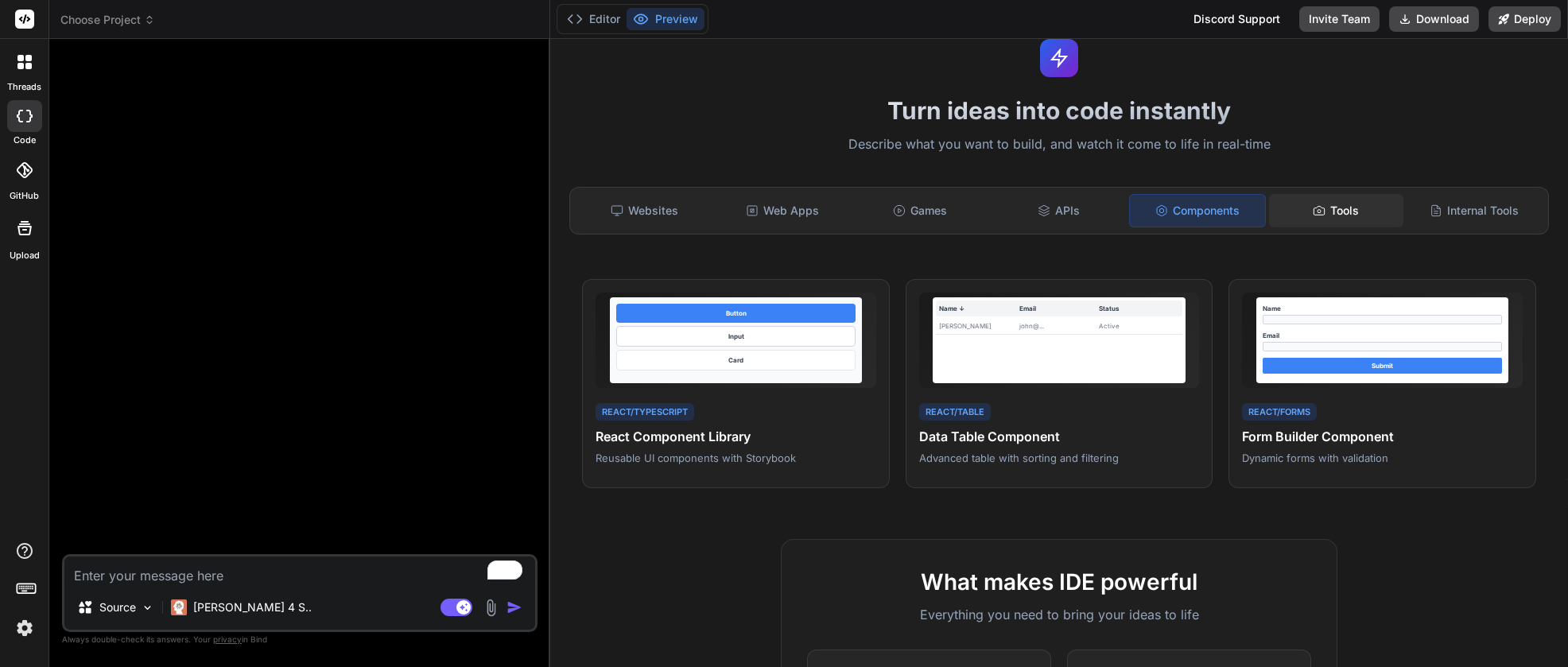
click at [1343, 210] on div "Tools" at bounding box center [1336, 210] width 135 height 33
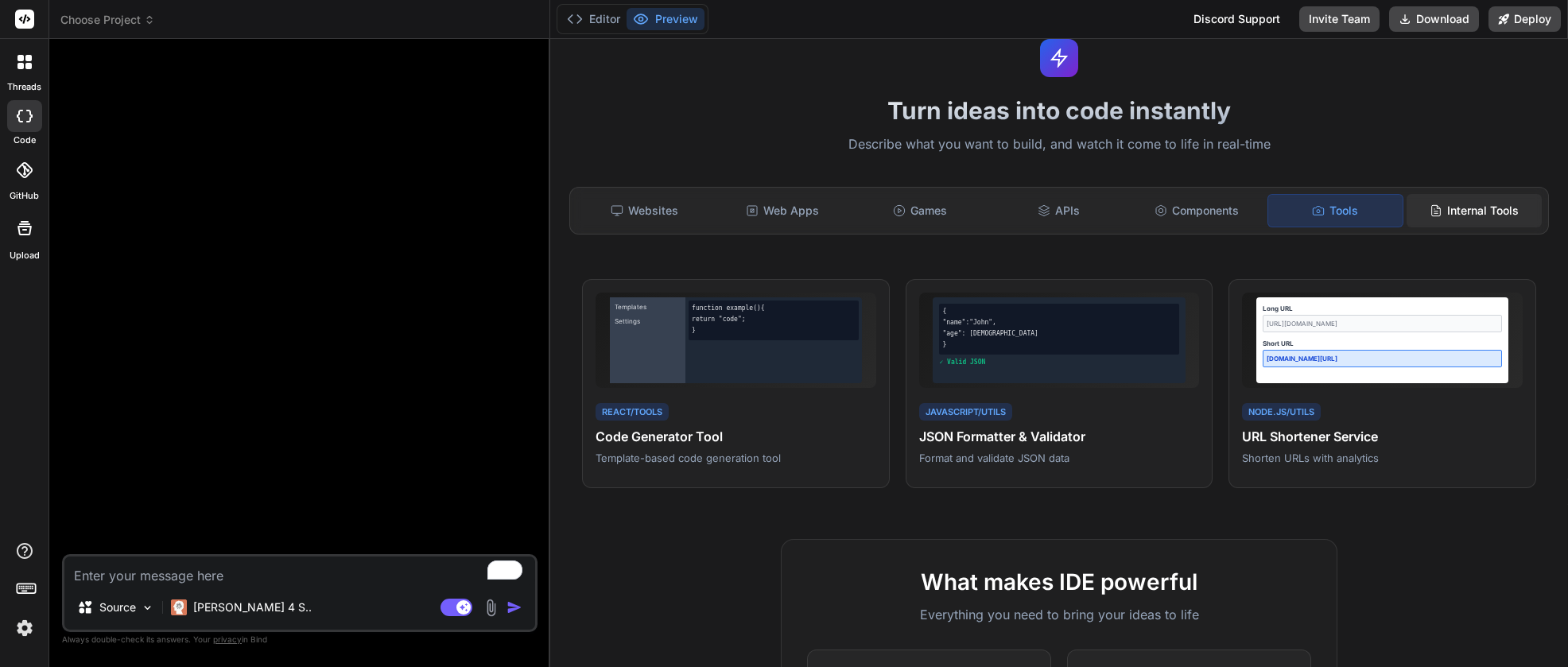
click at [1430, 212] on icon at bounding box center [1436, 211] width 13 height 13
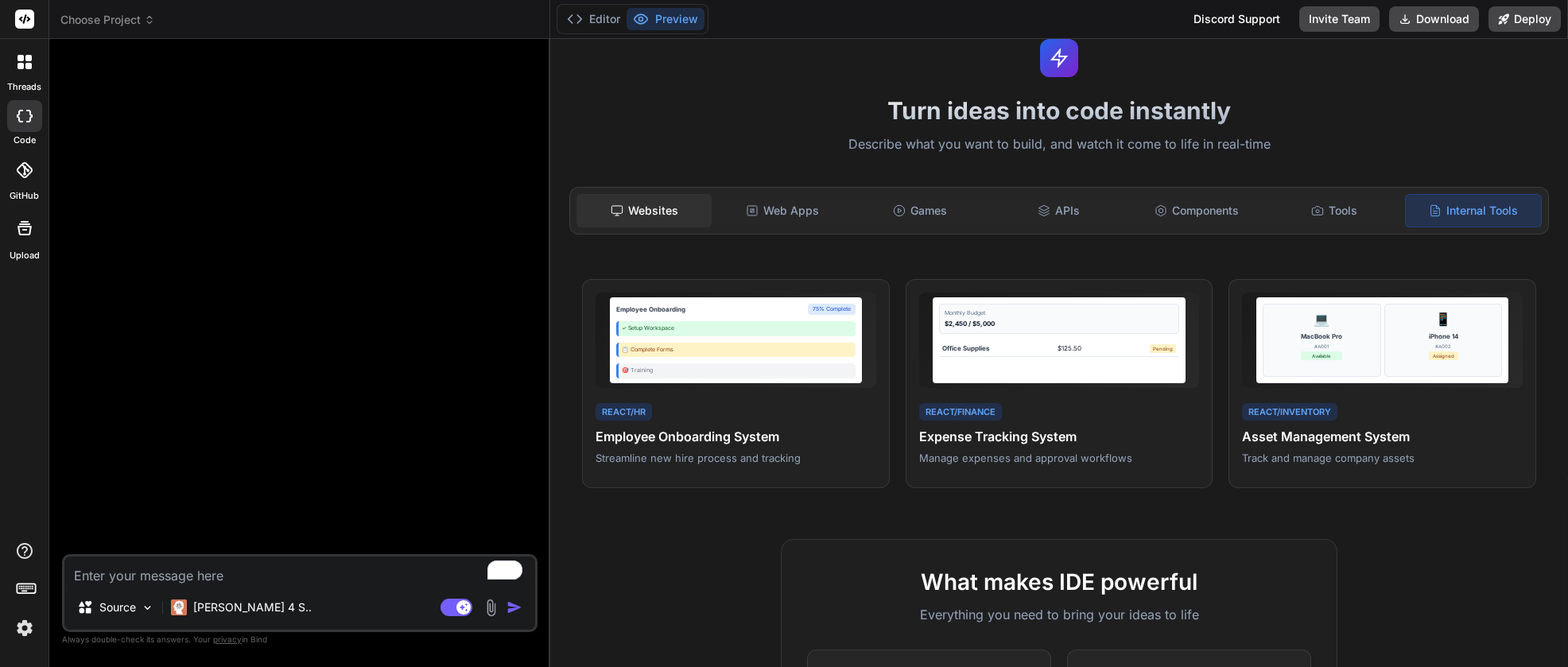
click at [654, 221] on div "Websites" at bounding box center [644, 210] width 135 height 33
